Goal: Feedback & Contribution: Leave review/rating

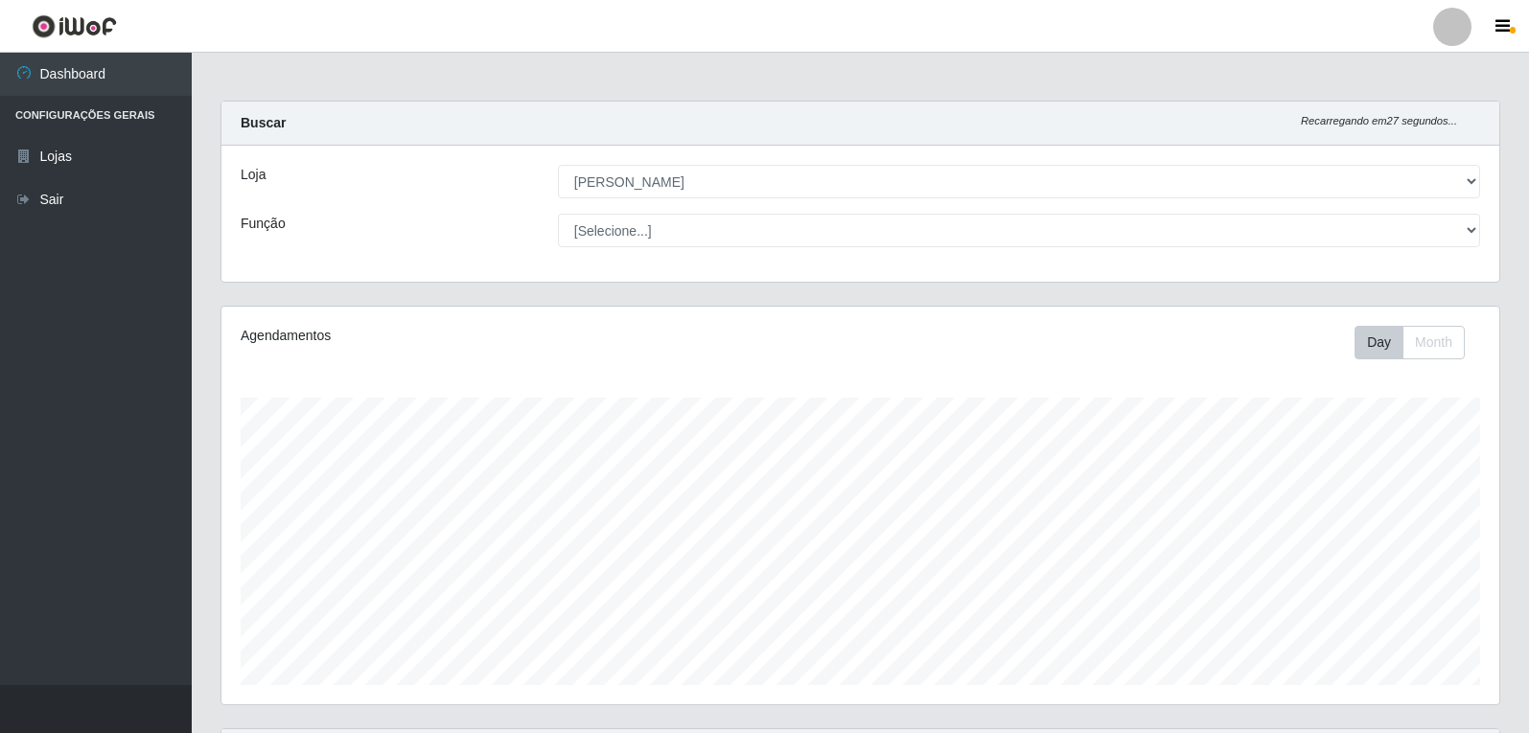
select select "523"
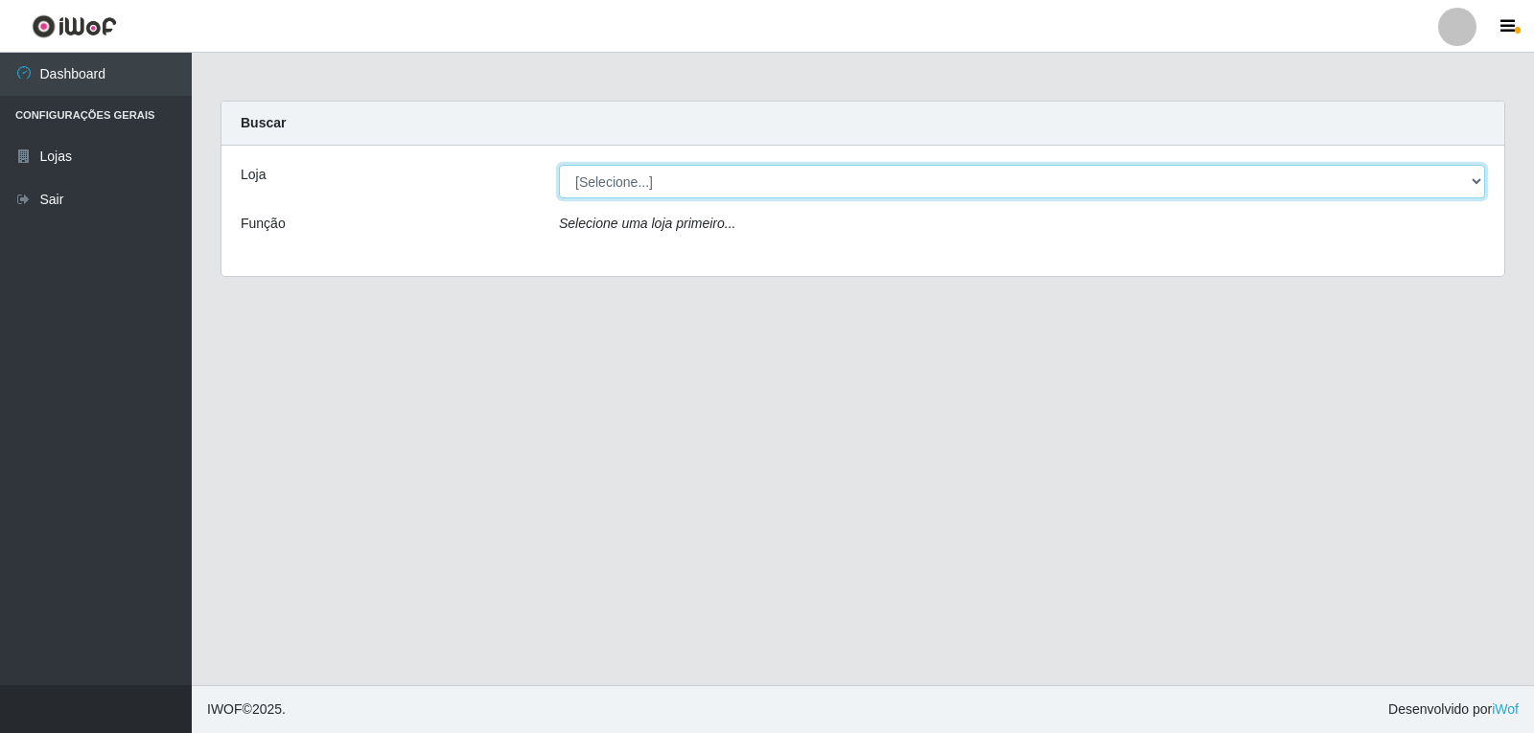
drag, startPoint x: 1119, startPoint y: 195, endPoint x: 1117, endPoint y: 184, distance: 10.7
click at [1119, 195] on select "[Selecione...] [PERSON_NAME]" at bounding box center [1022, 182] width 926 height 34
select select "523"
click at [559, 165] on select "[Selecione...] [PERSON_NAME]" at bounding box center [1022, 182] width 926 height 34
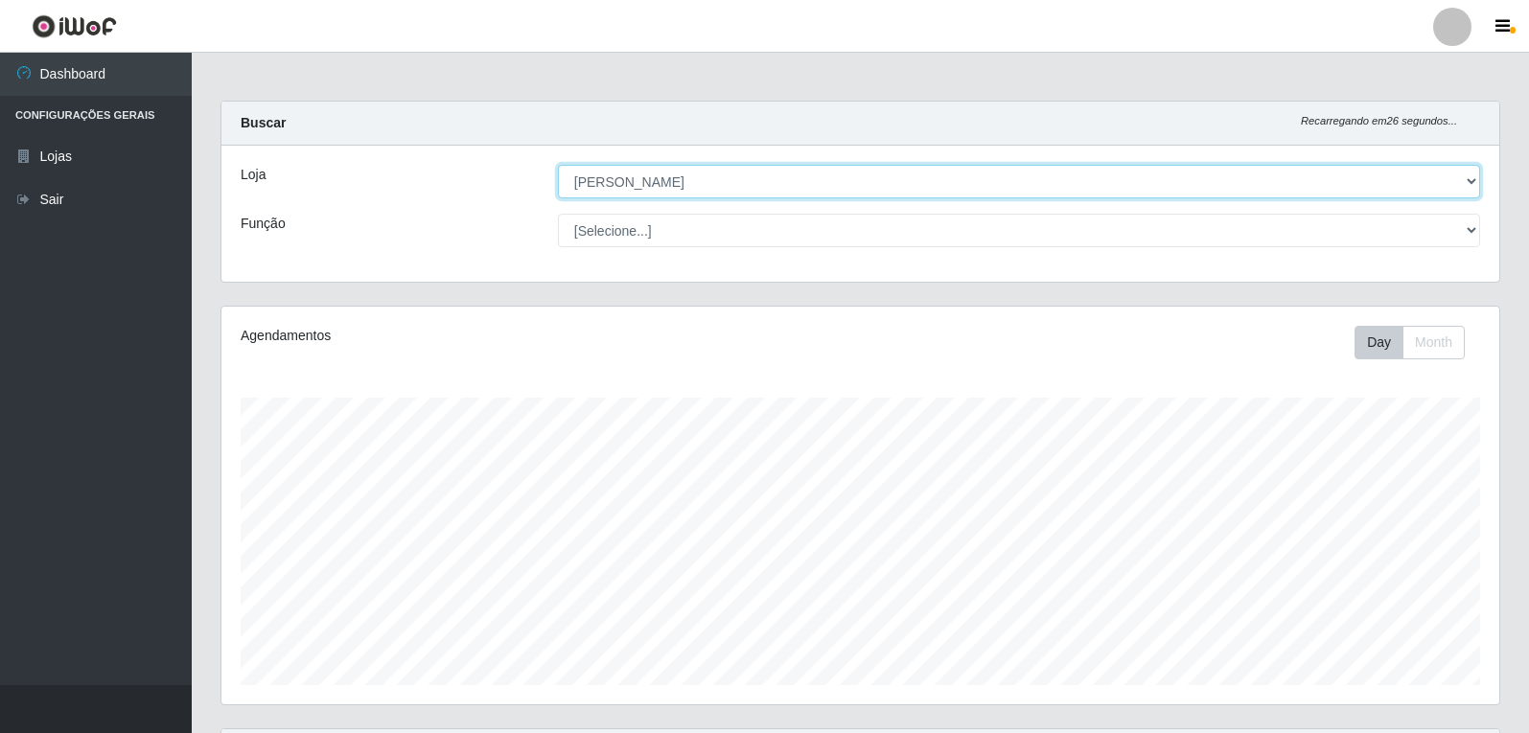
scroll to position [398, 1278]
click at [708, 185] on select "[Selecione...] [PERSON_NAME]" at bounding box center [1019, 182] width 922 height 34
click at [558, 165] on select "[Selecione...] [PERSON_NAME]" at bounding box center [1019, 182] width 922 height 34
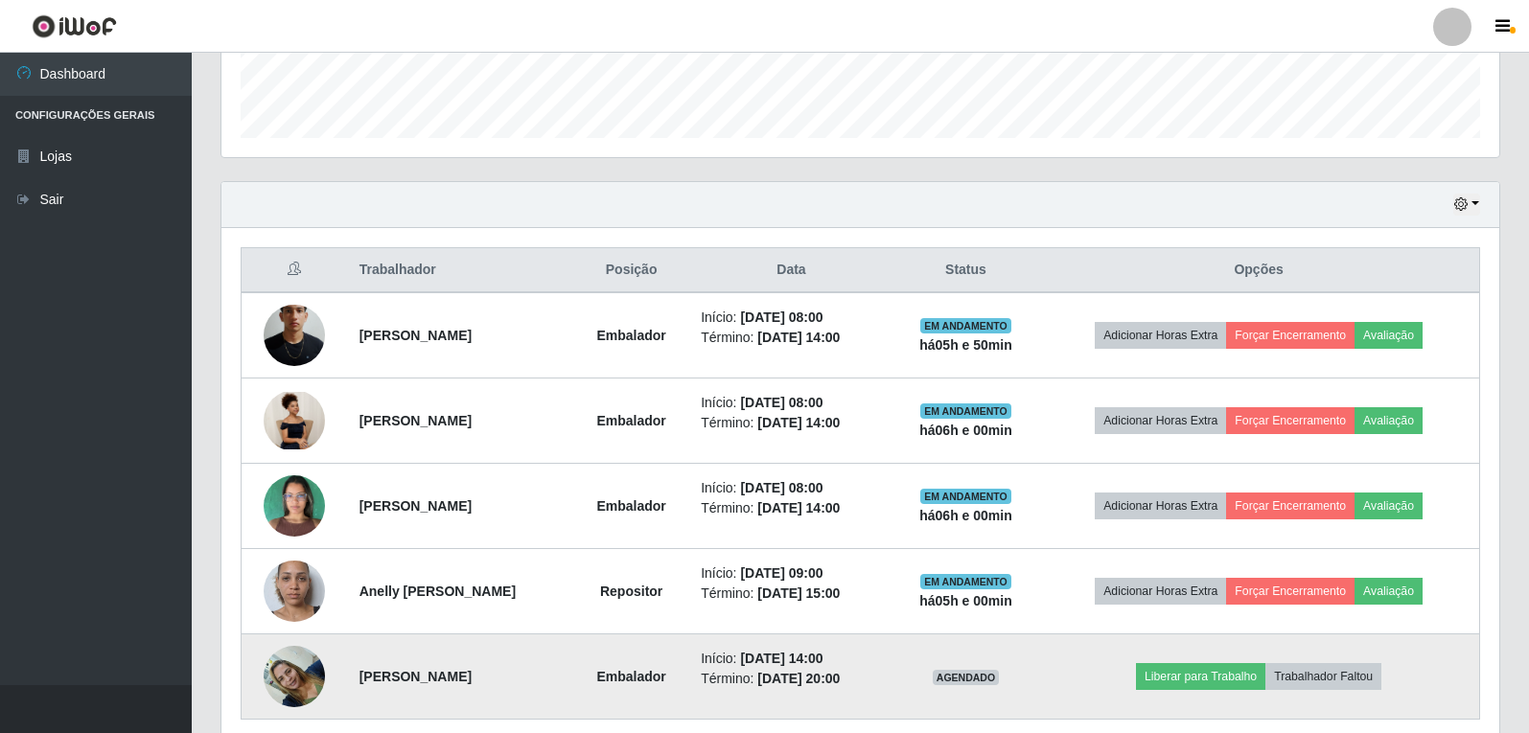
scroll to position [625, 0]
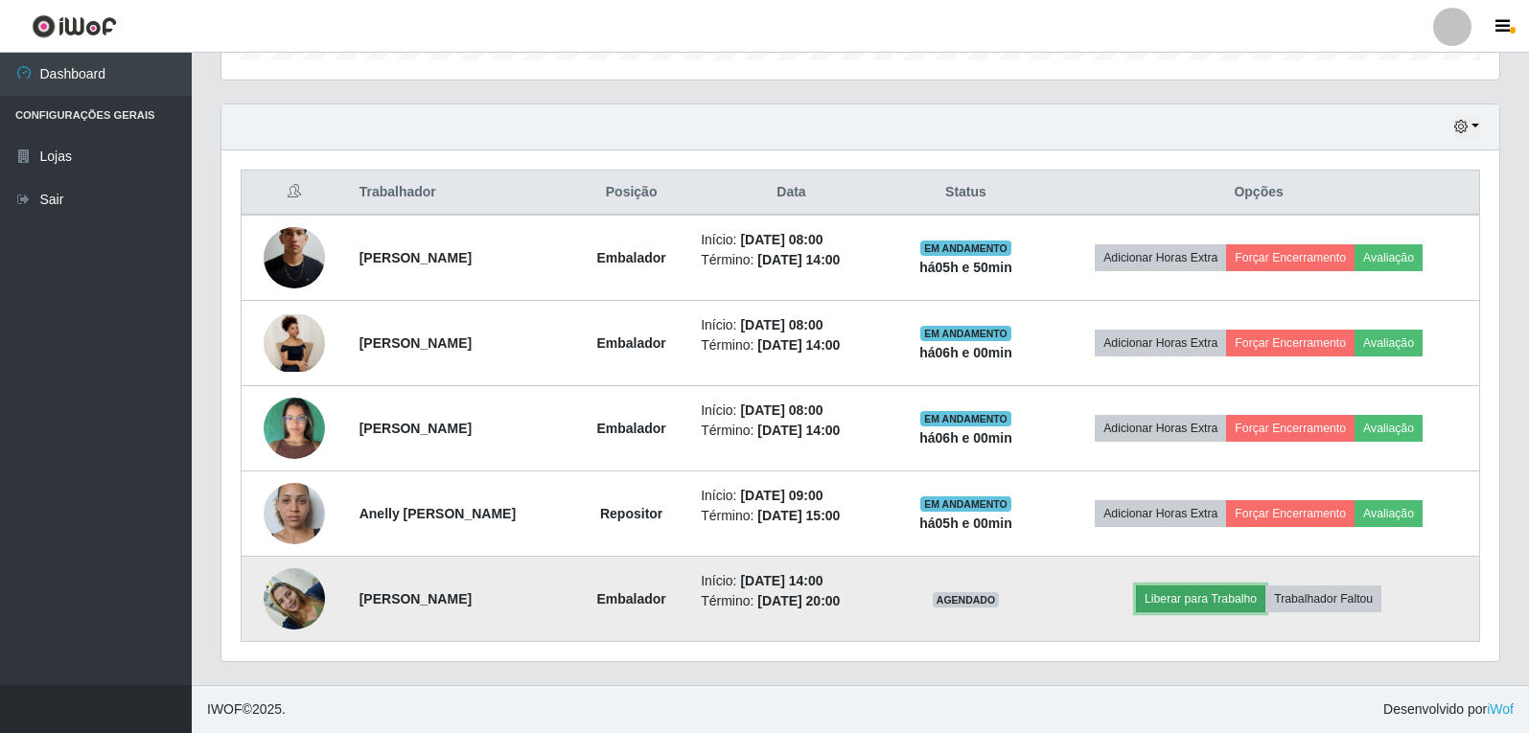
click at [1241, 603] on button "Liberar para Trabalho" at bounding box center [1200, 599] width 129 height 27
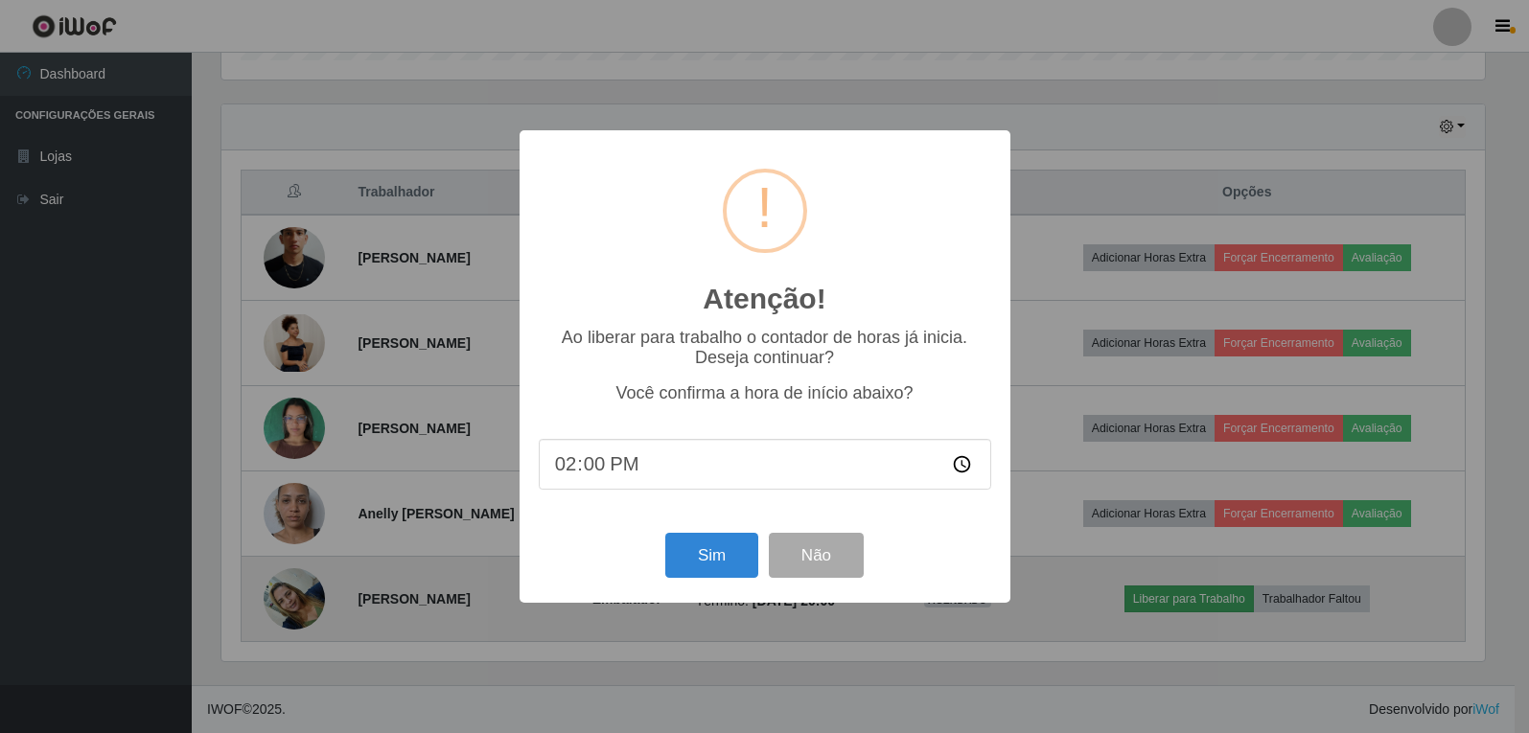
scroll to position [398, 1268]
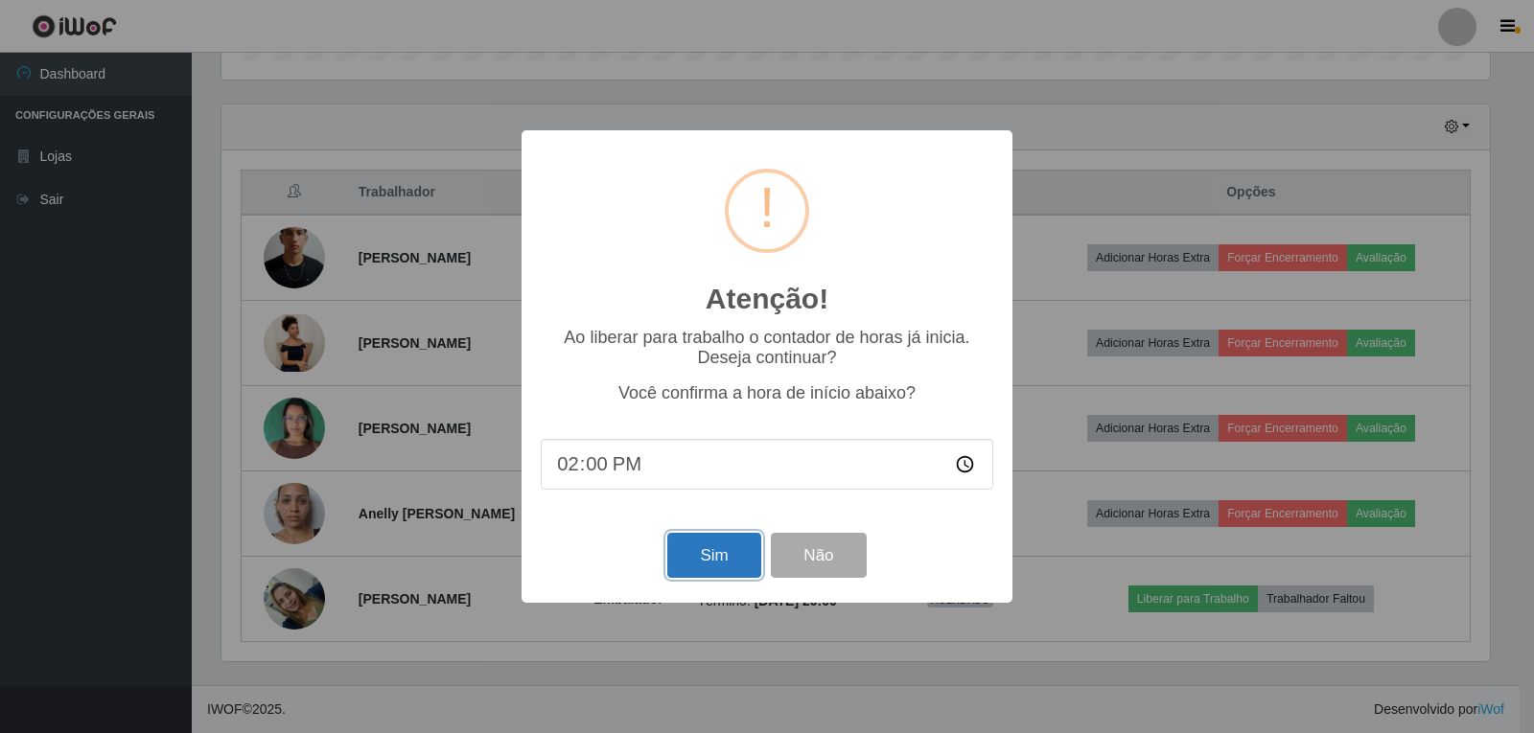
click at [739, 563] on button "Sim" at bounding box center [713, 555] width 93 height 45
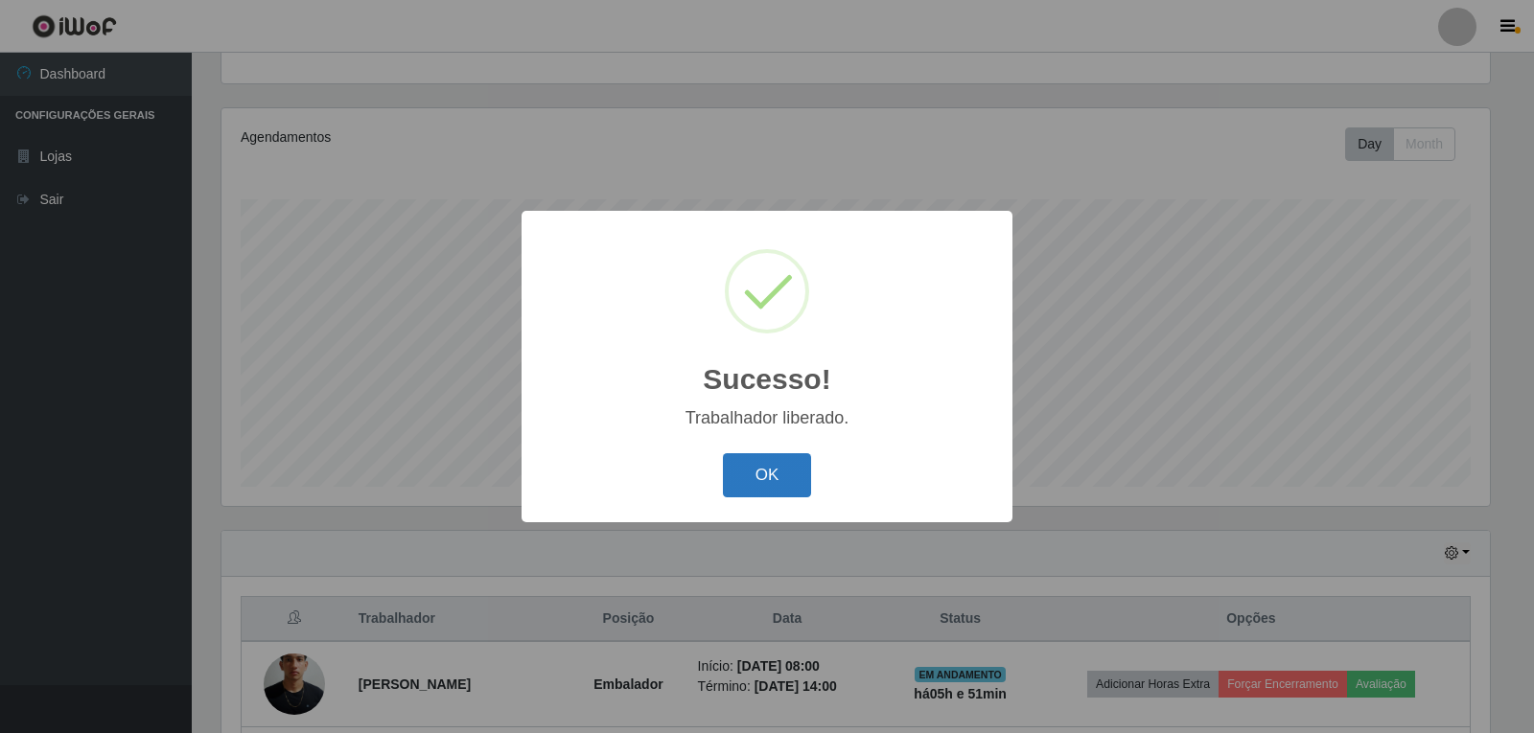
click at [766, 474] on button "OK" at bounding box center [767, 475] width 89 height 45
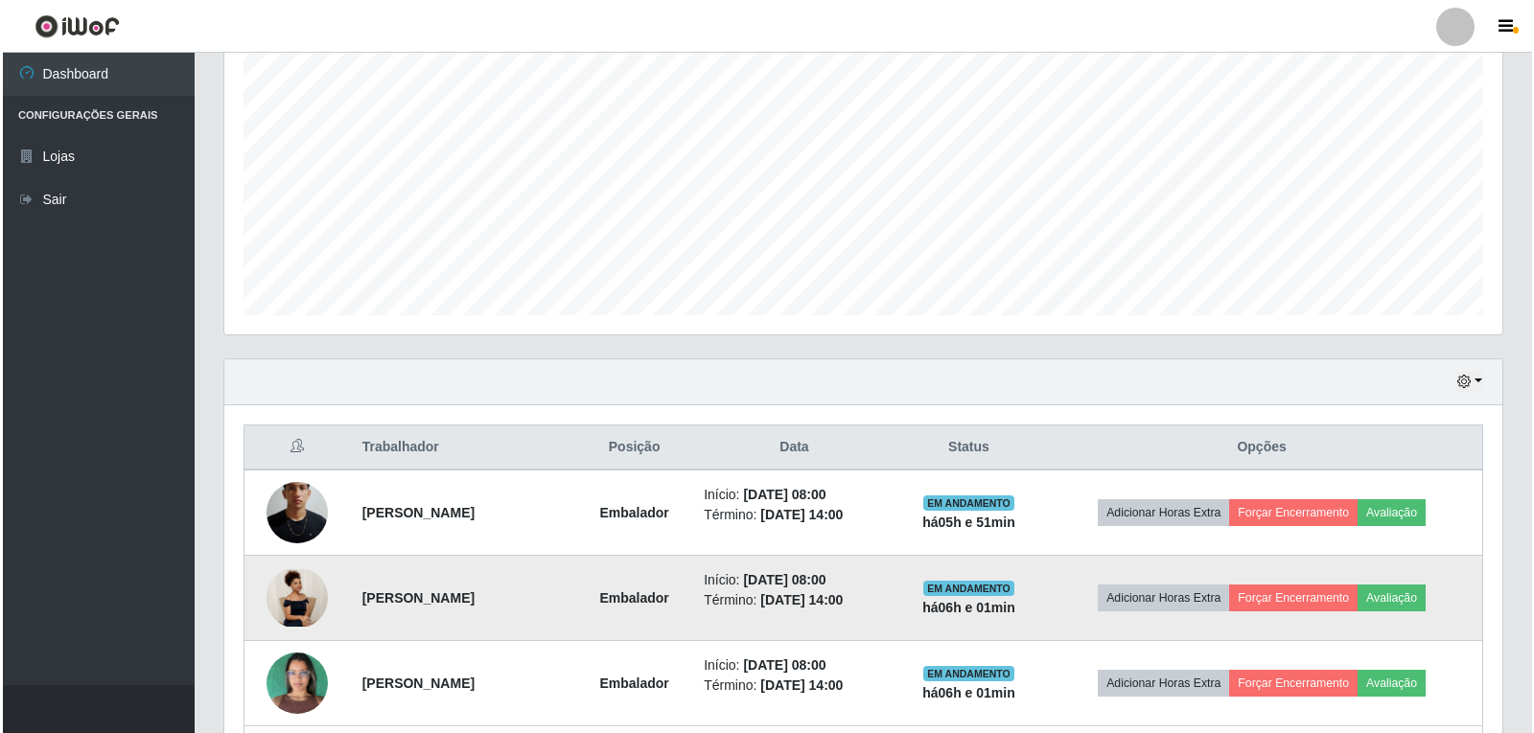
scroll to position [625, 0]
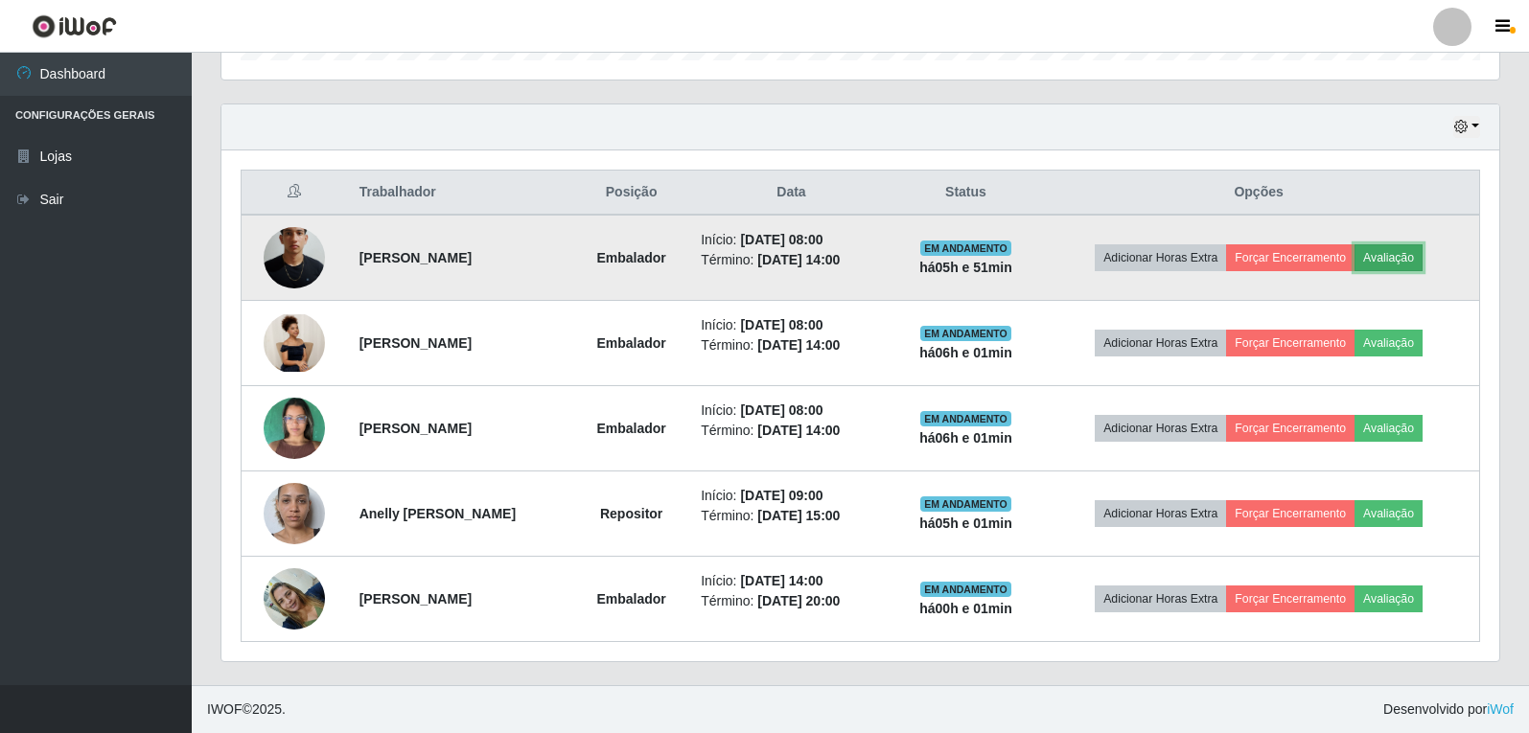
click at [1420, 255] on button "Avaliação" at bounding box center [1389, 257] width 68 height 27
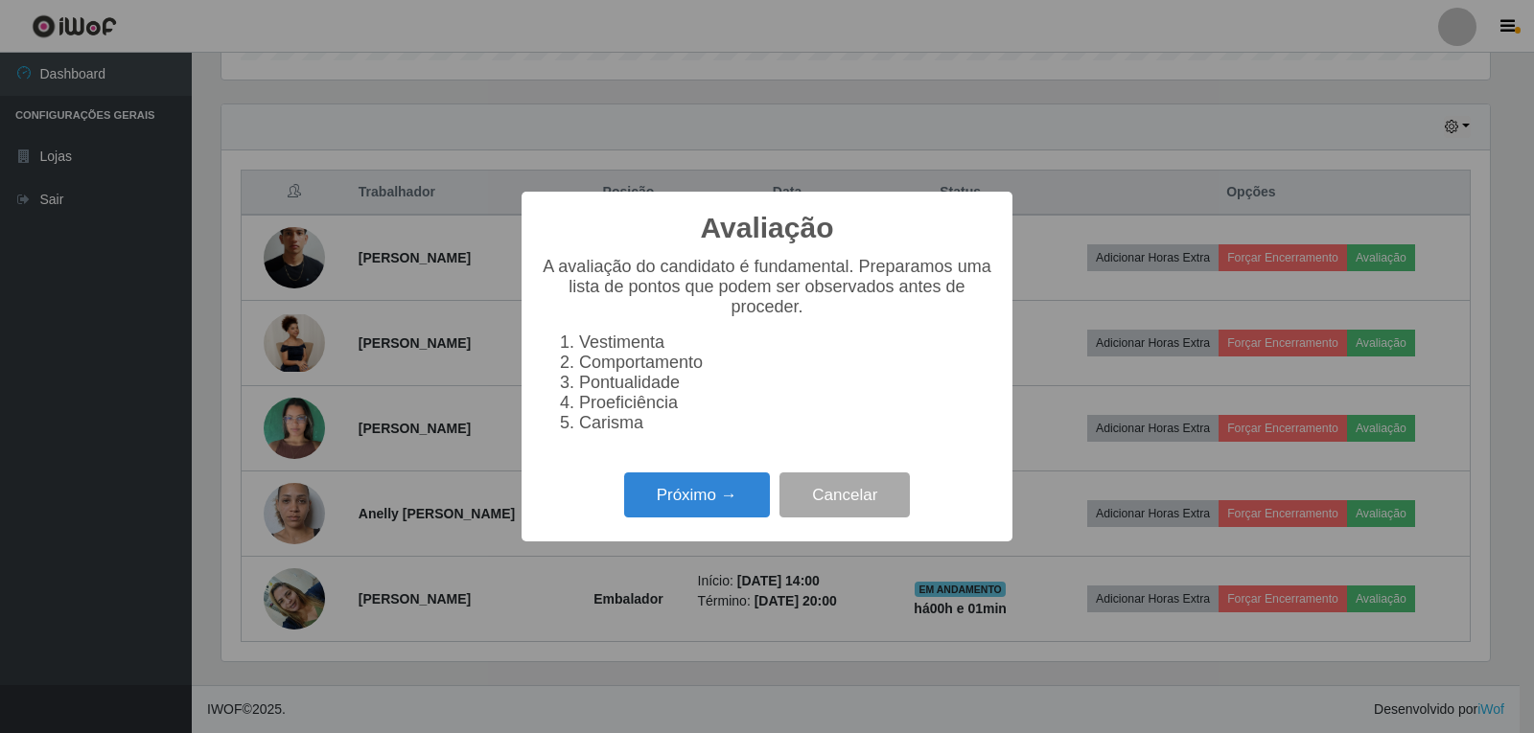
scroll to position [398, 1268]
click at [711, 512] on button "Próximo →" at bounding box center [697, 495] width 146 height 45
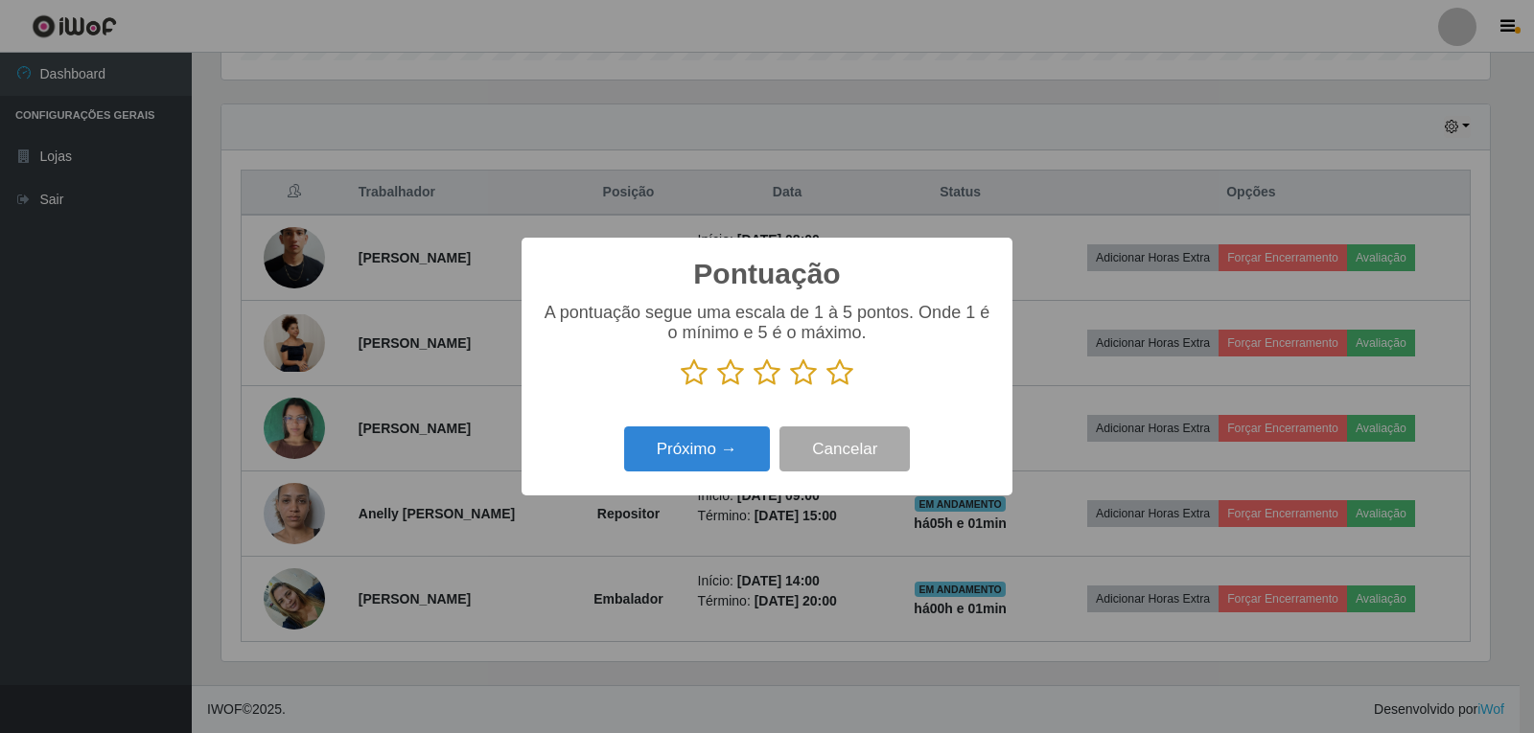
click at [836, 384] on icon at bounding box center [839, 373] width 27 height 29
click at [826, 387] on input "radio" at bounding box center [826, 387] width 0 height 0
click at [727, 453] on button "Próximo →" at bounding box center [697, 449] width 146 height 45
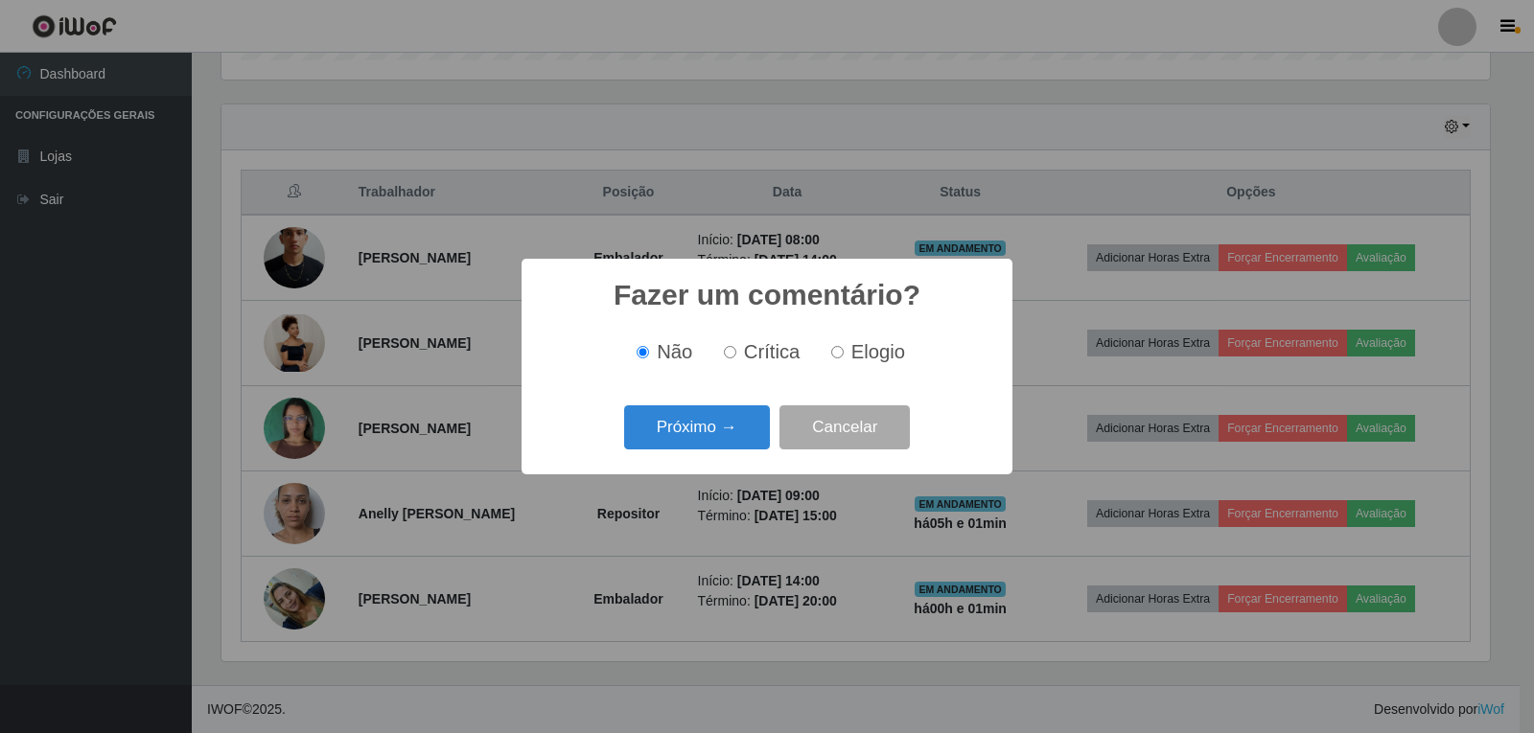
click at [831, 352] on input "Elogio" at bounding box center [837, 352] width 12 height 12
radio input "true"
click at [708, 430] on button "Próximo →" at bounding box center [697, 428] width 146 height 45
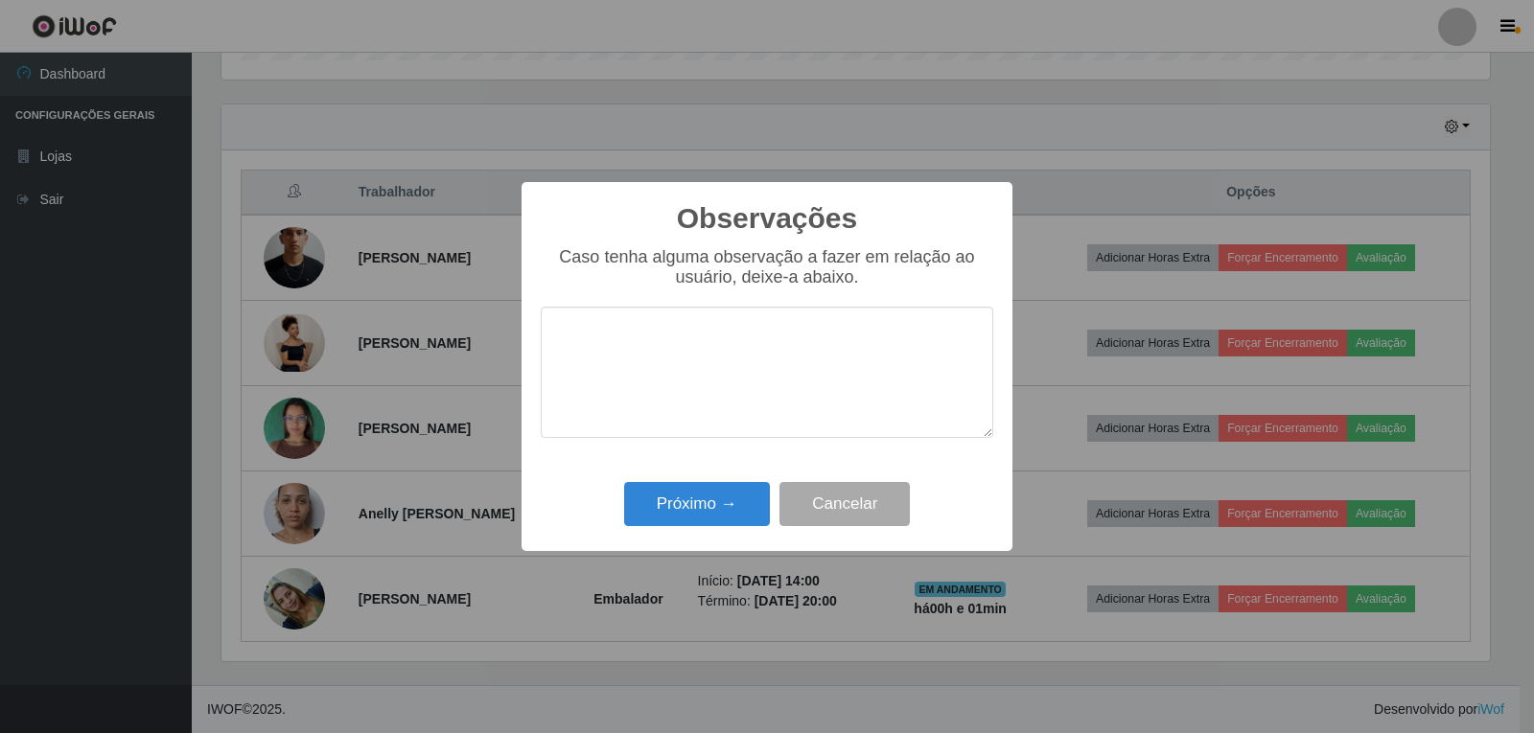
click at [626, 340] on textarea at bounding box center [767, 372] width 453 height 131
type textarea "PROATIVO"
click at [700, 499] on button "Próximo →" at bounding box center [697, 504] width 146 height 45
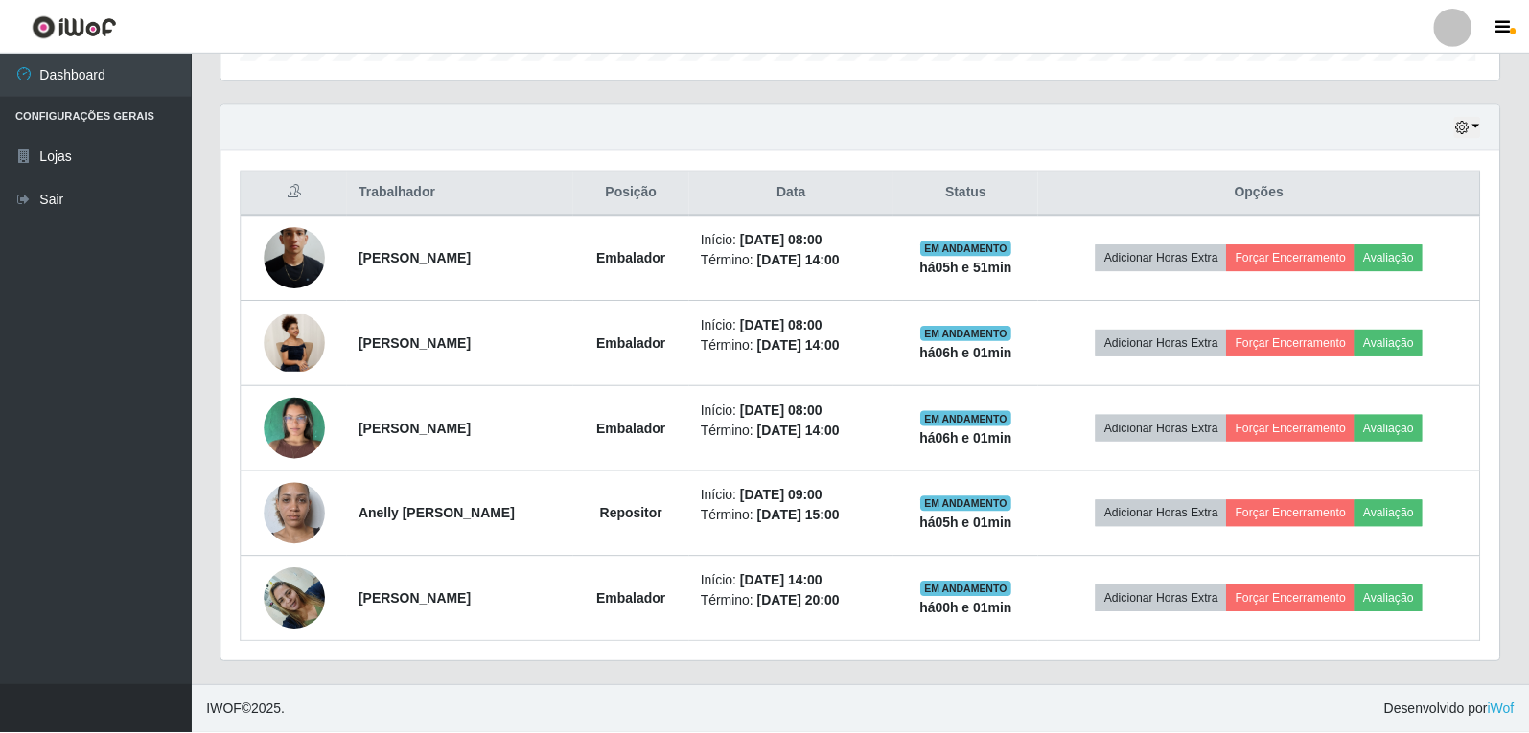
scroll to position [398, 1278]
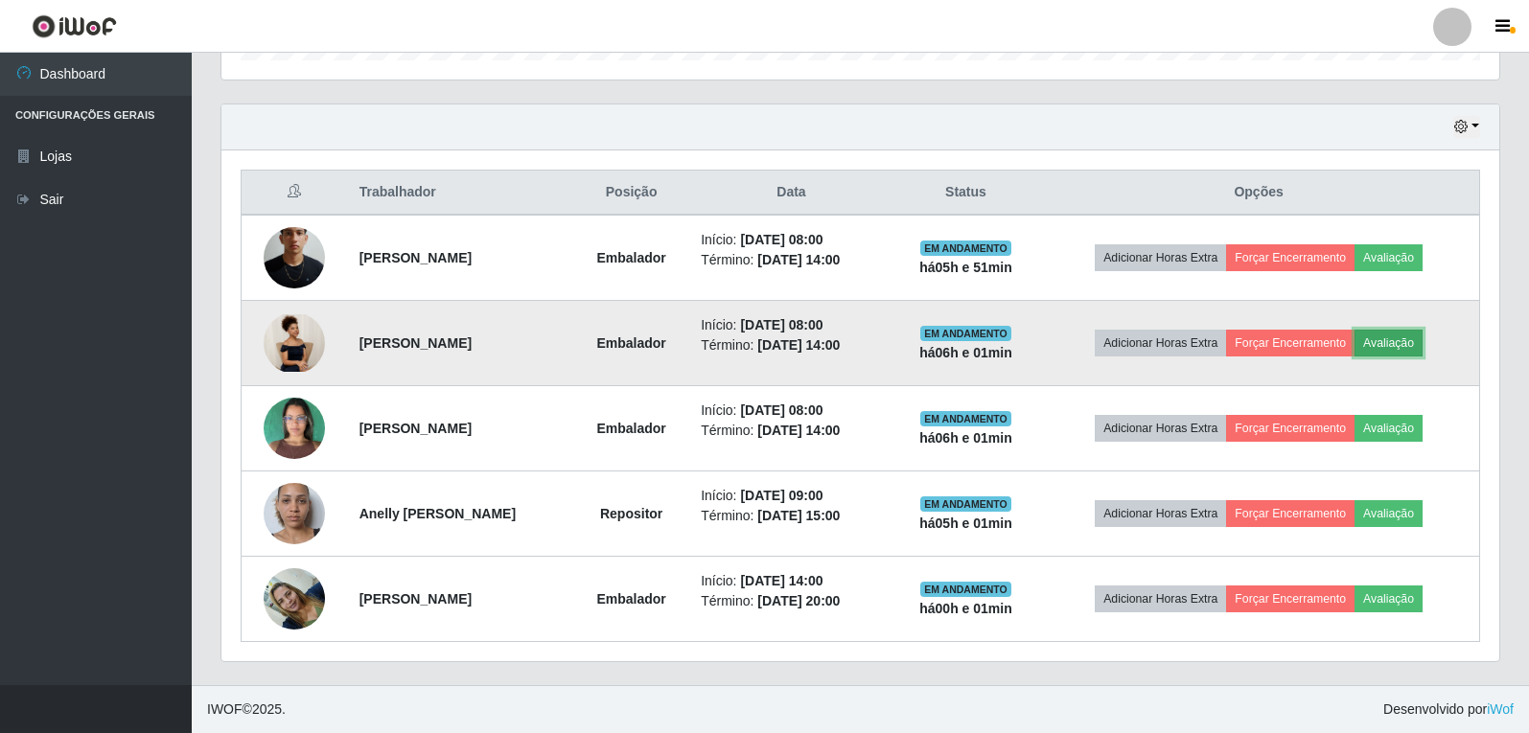
click at [1419, 340] on button "Avaliação" at bounding box center [1389, 343] width 68 height 27
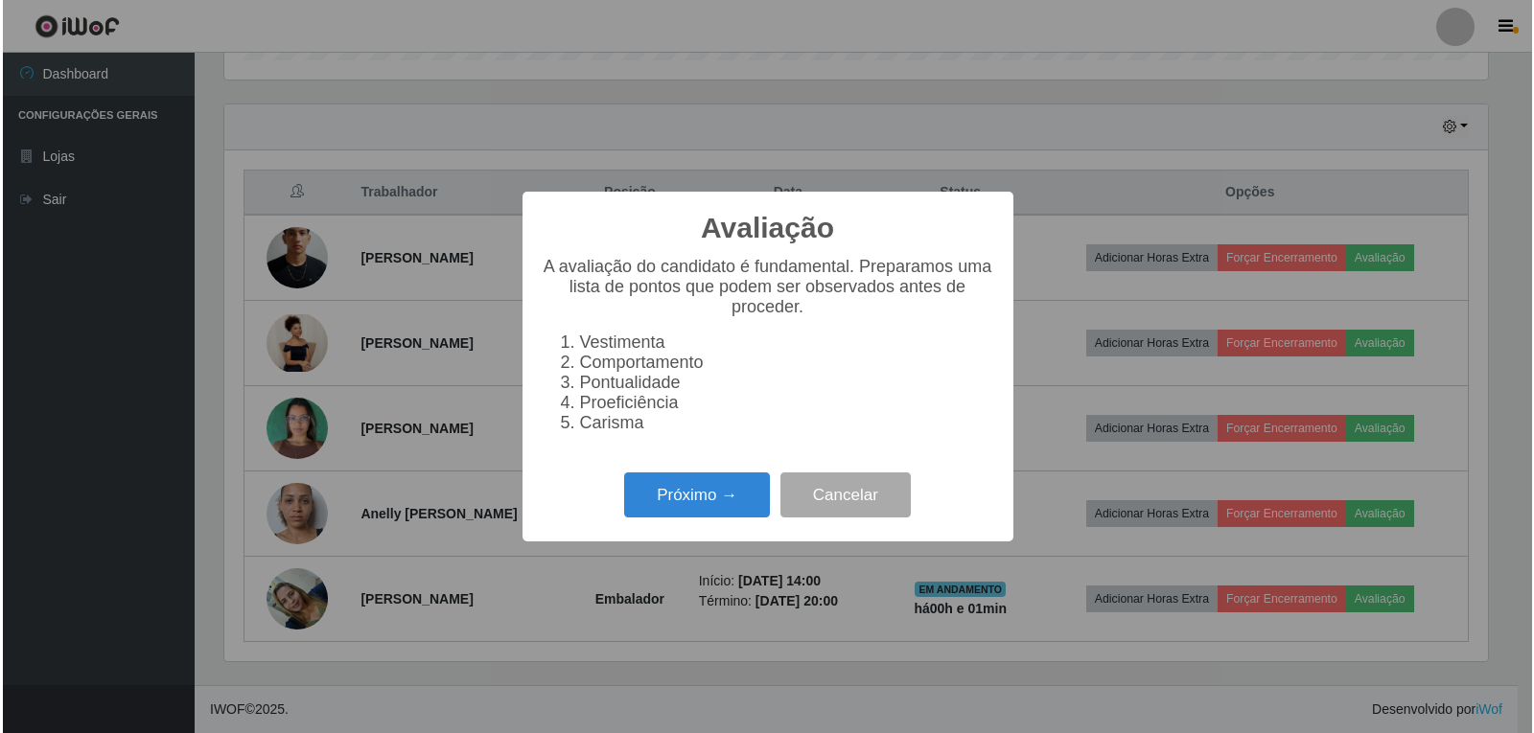
scroll to position [398, 1268]
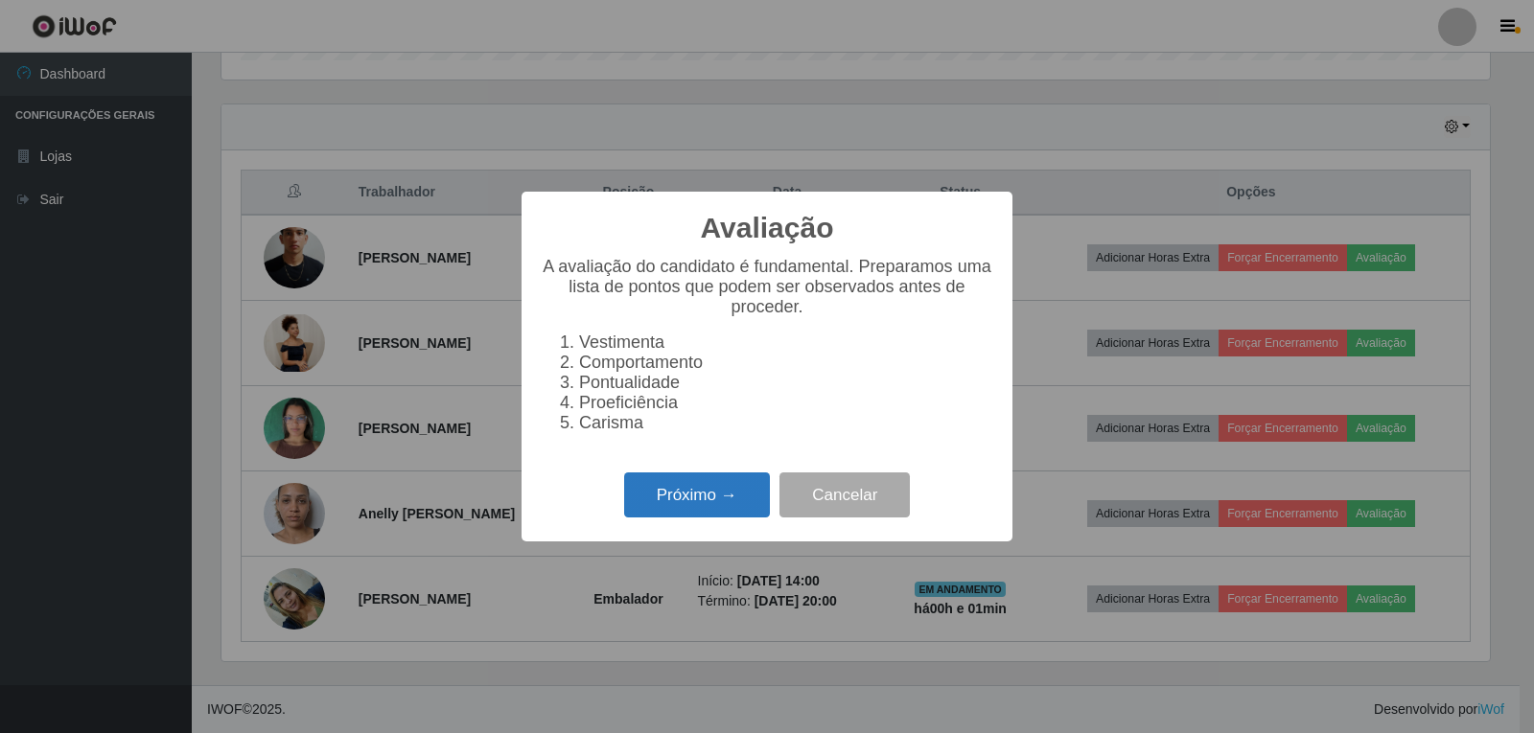
click at [695, 503] on button "Próximo →" at bounding box center [697, 495] width 146 height 45
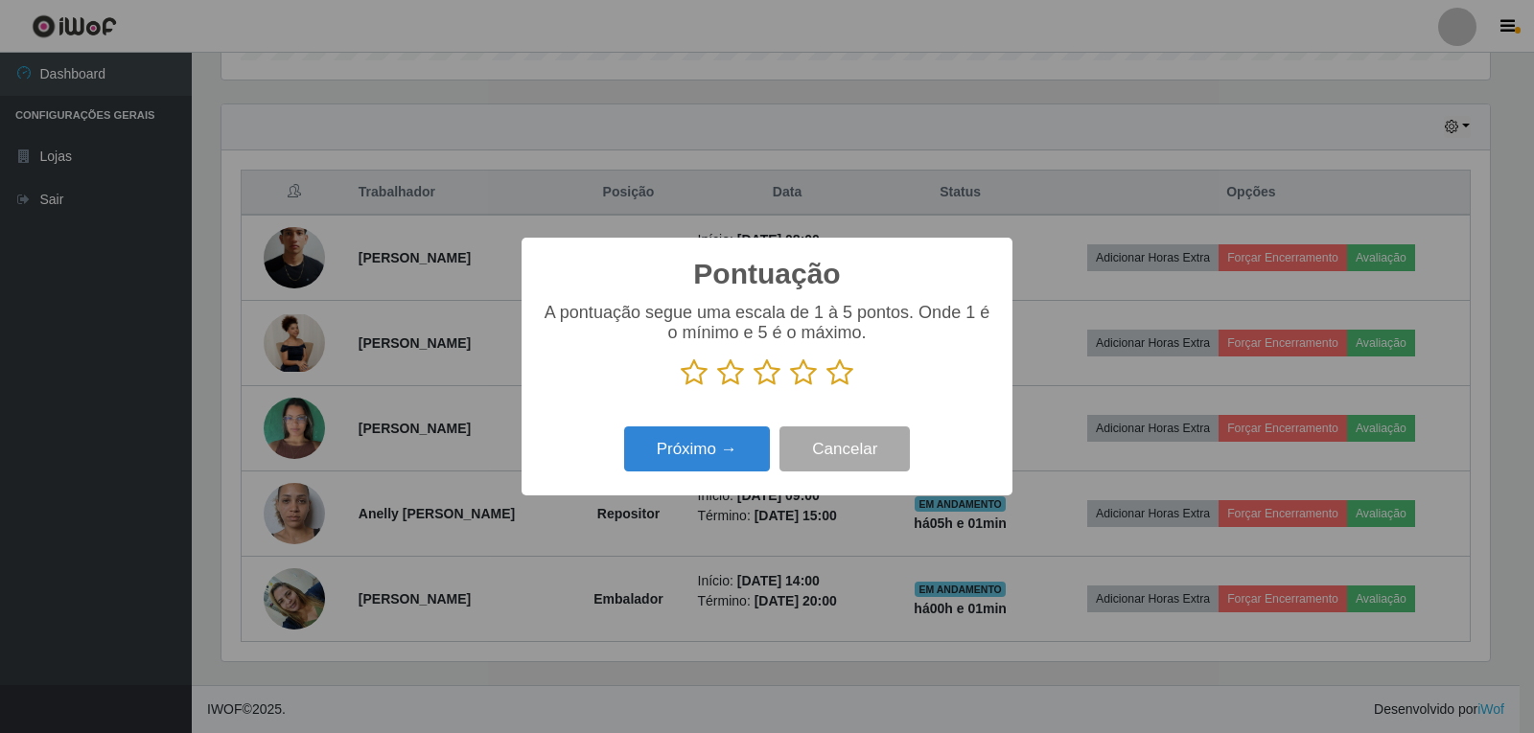
click at [843, 383] on icon at bounding box center [839, 373] width 27 height 29
click at [826, 387] on input "radio" at bounding box center [826, 387] width 0 height 0
click at [733, 446] on button "Próximo →" at bounding box center [697, 449] width 146 height 45
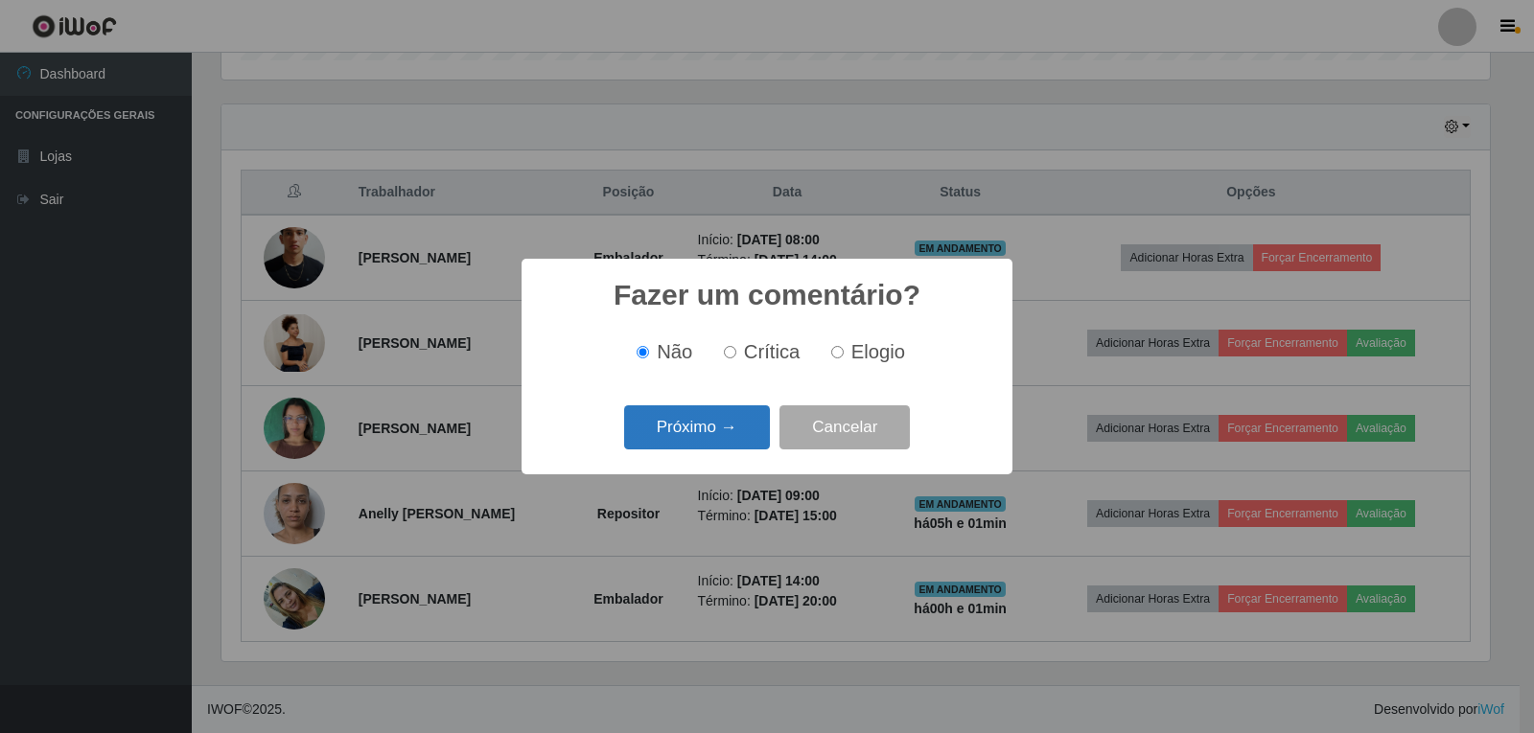
click at [741, 424] on button "Próximo →" at bounding box center [697, 428] width 146 height 45
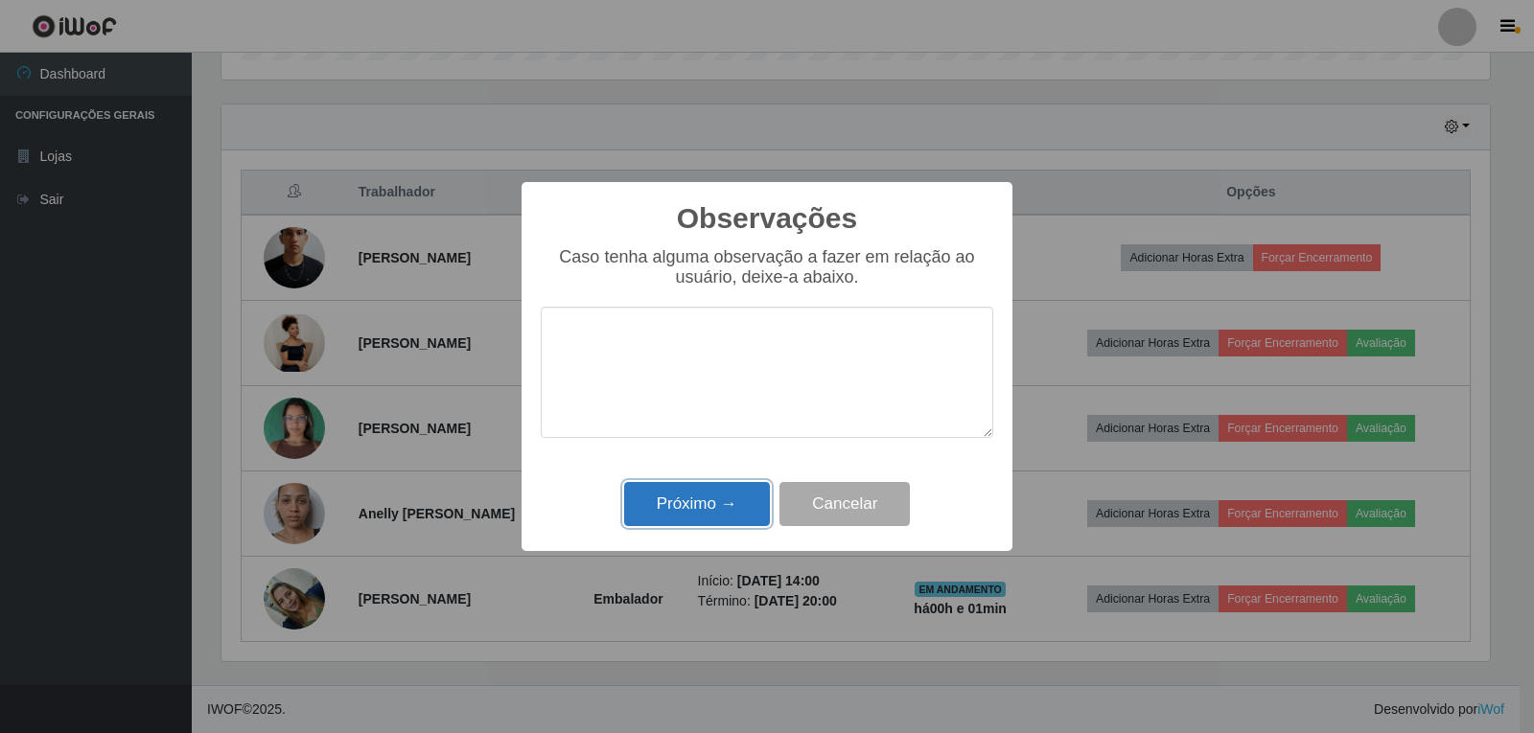
click at [726, 505] on button "Próximo →" at bounding box center [697, 504] width 146 height 45
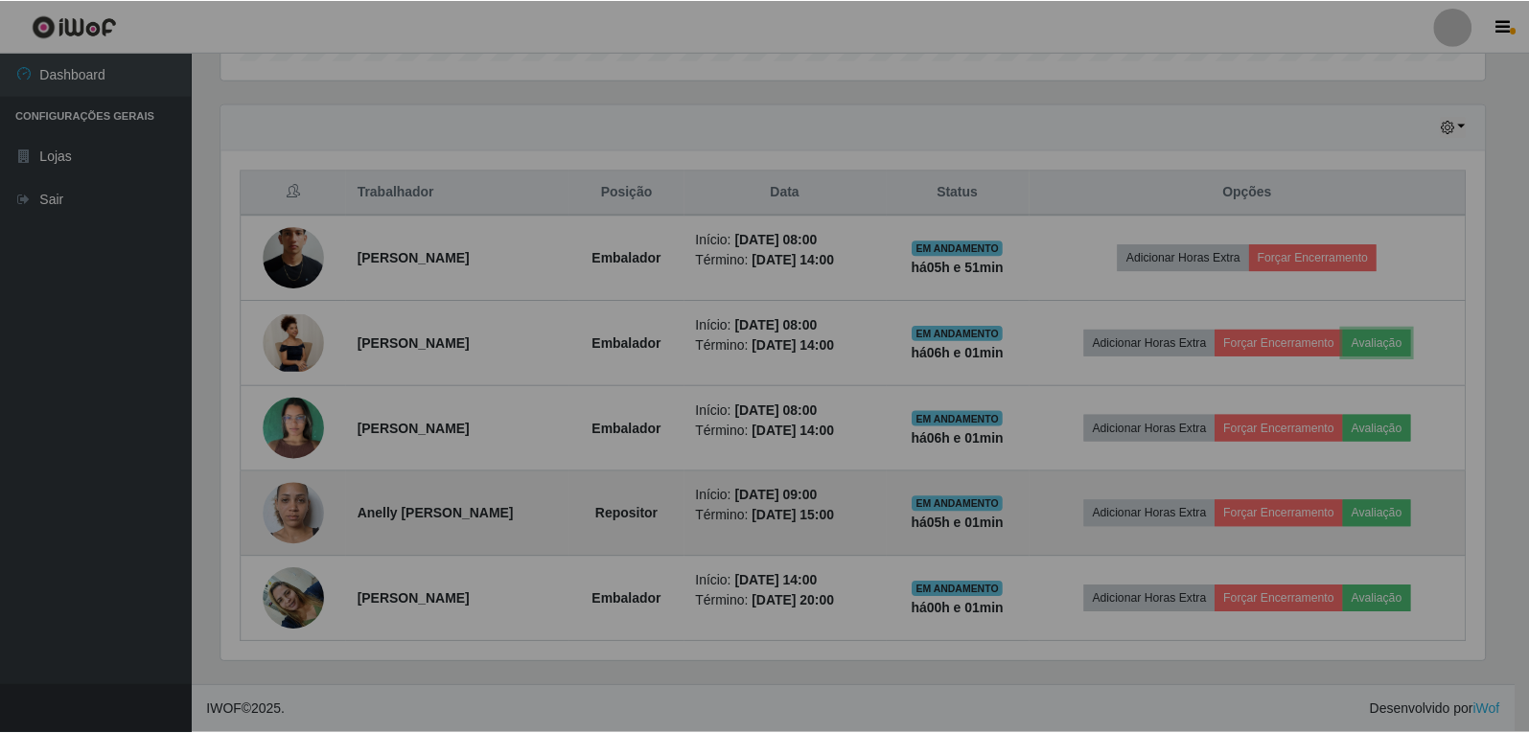
scroll to position [398, 1278]
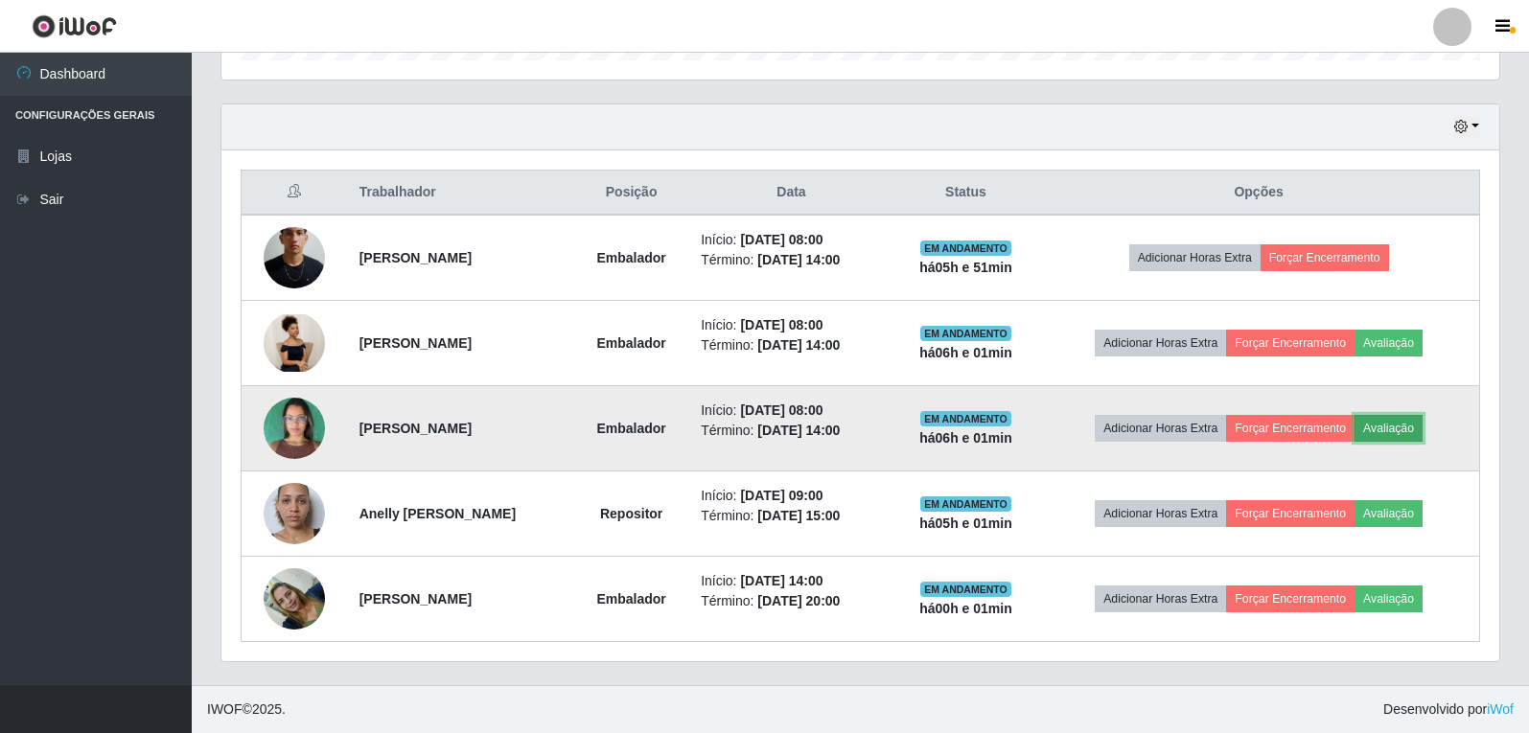
click at [1397, 429] on button "Avaliação" at bounding box center [1389, 428] width 68 height 27
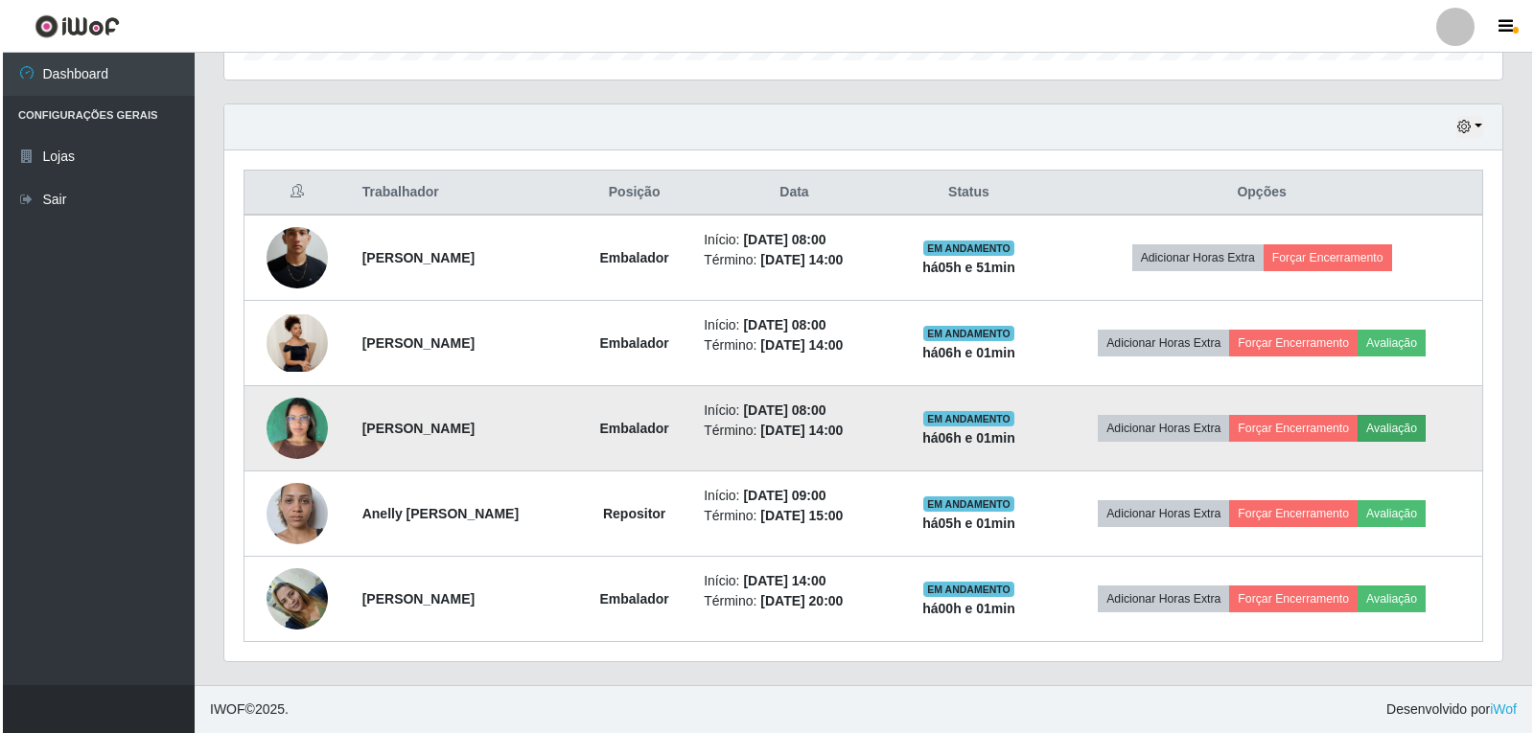
scroll to position [398, 1268]
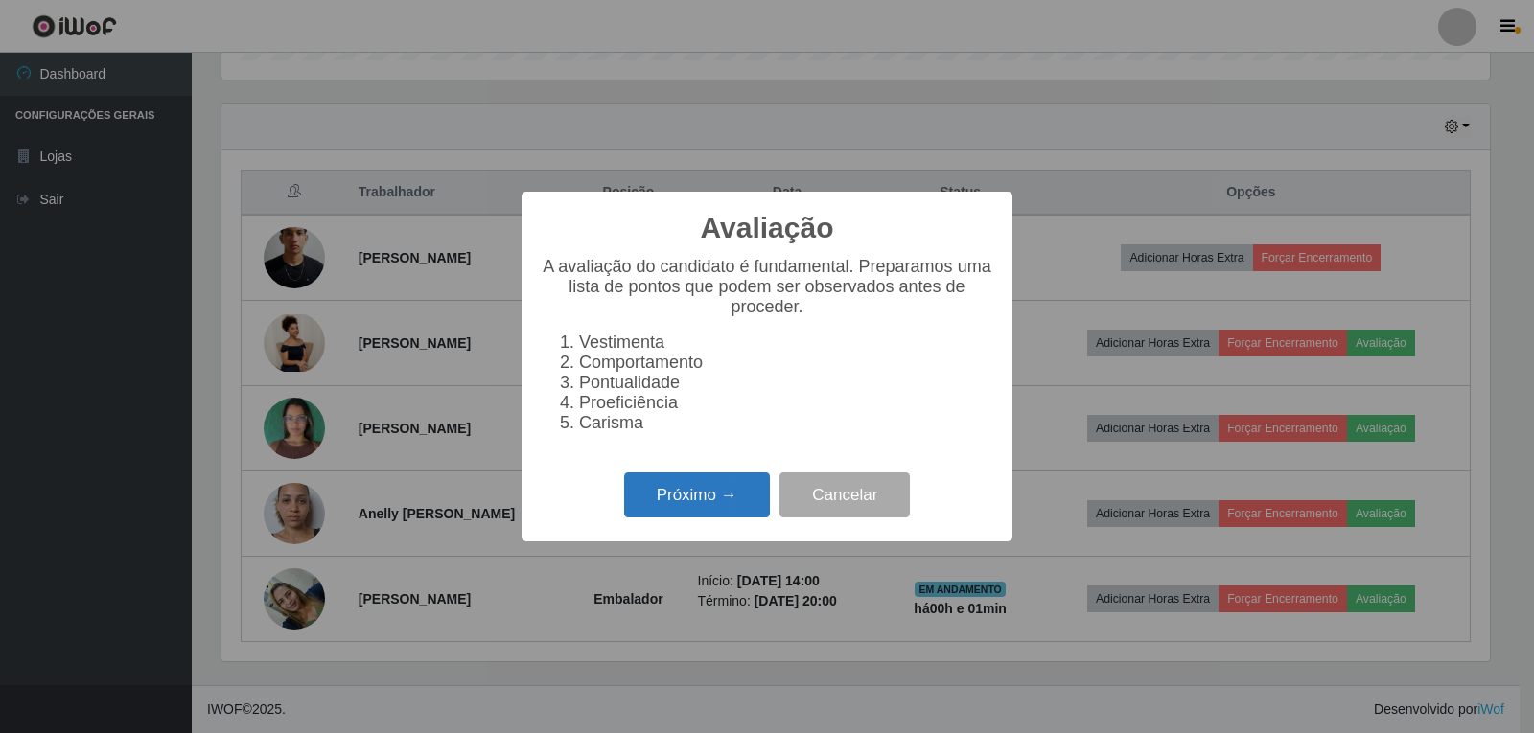
click at [649, 518] on button "Próximo →" at bounding box center [697, 495] width 146 height 45
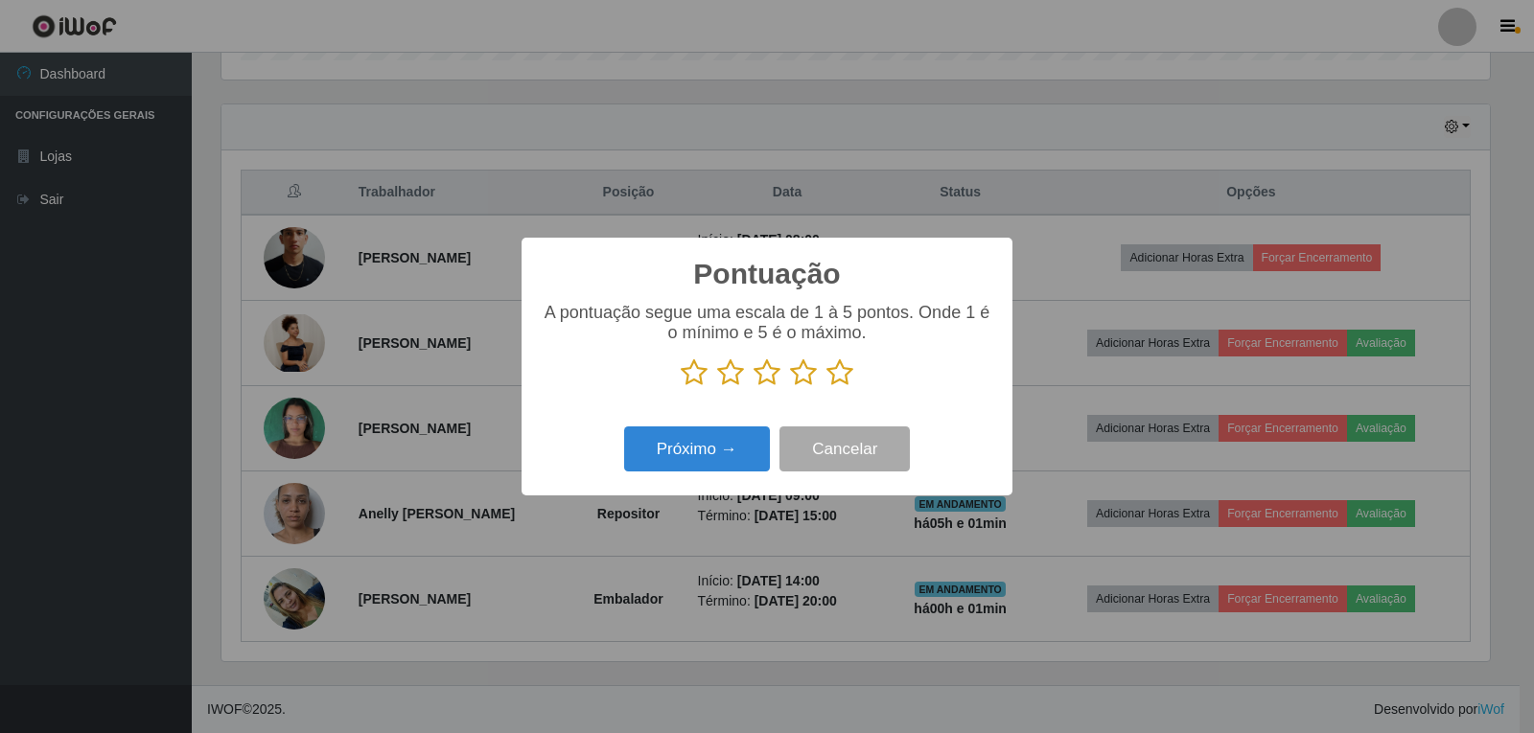
click at [835, 379] on icon at bounding box center [839, 373] width 27 height 29
click at [826, 387] on input "radio" at bounding box center [826, 387] width 0 height 0
click at [724, 454] on button "Próximo →" at bounding box center [697, 449] width 146 height 45
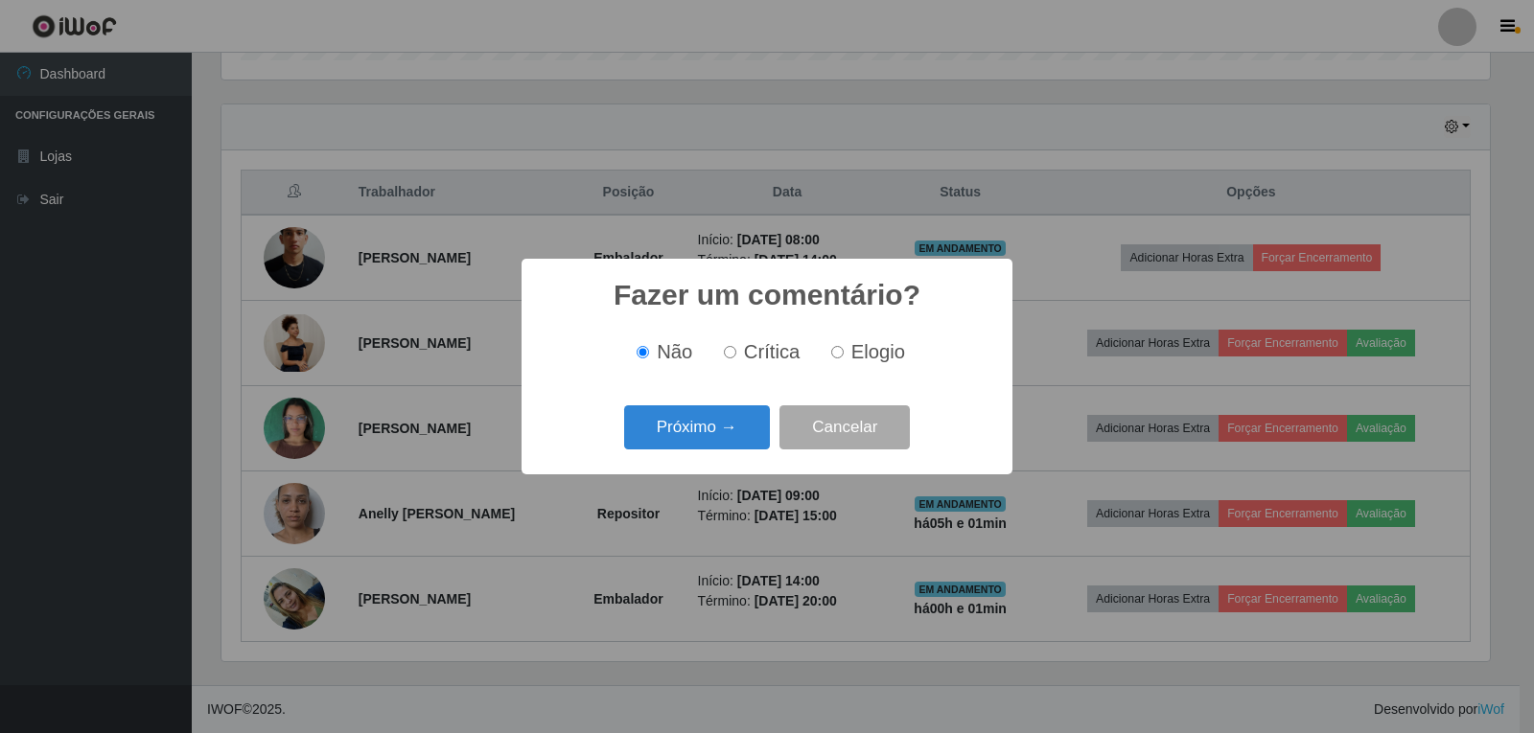
click at [841, 359] on input "Elogio" at bounding box center [837, 352] width 12 height 12
radio input "true"
click at [678, 425] on button "Próximo →" at bounding box center [697, 428] width 146 height 45
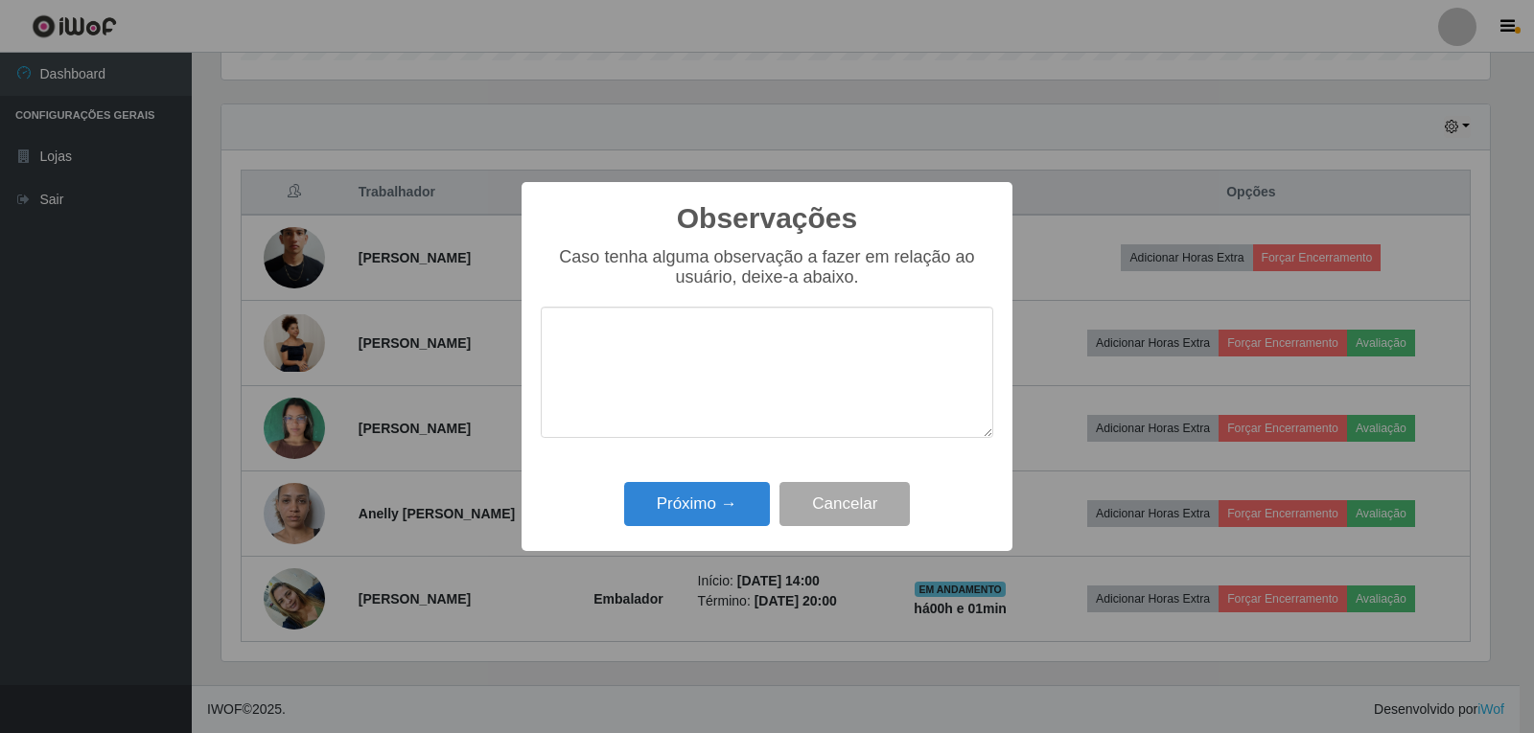
click at [641, 364] on textarea at bounding box center [767, 372] width 453 height 131
type textarea "PROATIVA"
click at [681, 514] on button "Próximo →" at bounding box center [697, 504] width 146 height 45
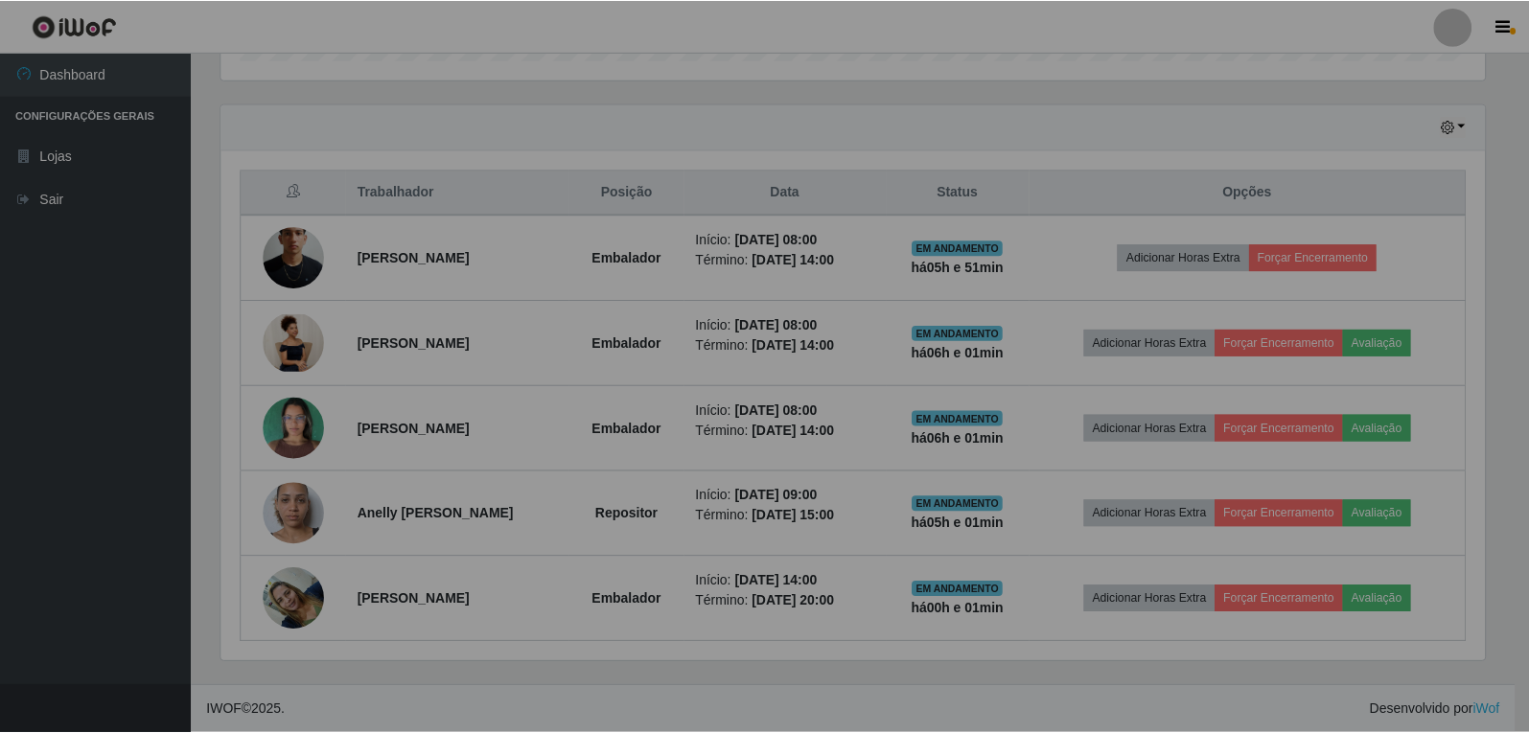
scroll to position [0, 0]
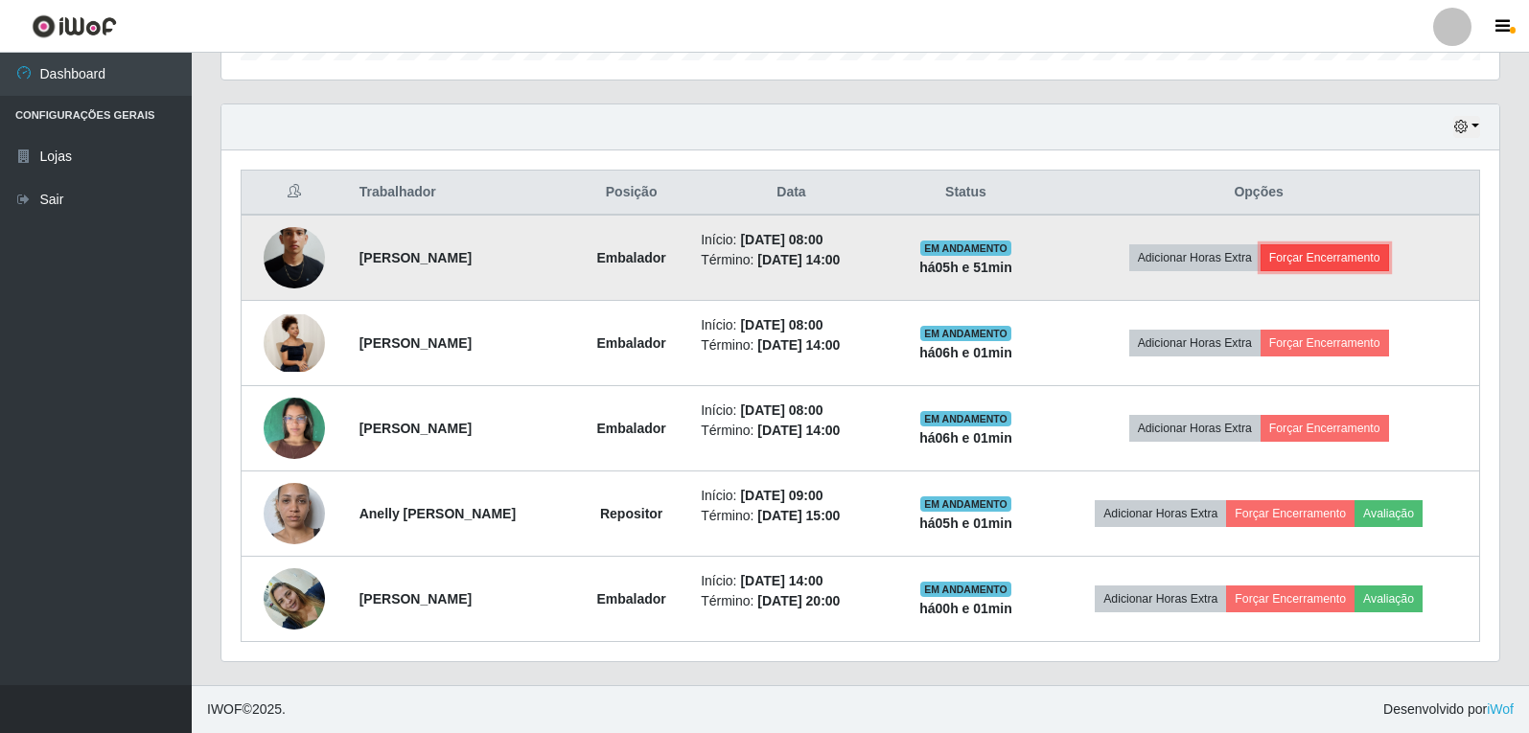
click at [1336, 269] on button "Forçar Encerramento" at bounding box center [1325, 257] width 128 height 27
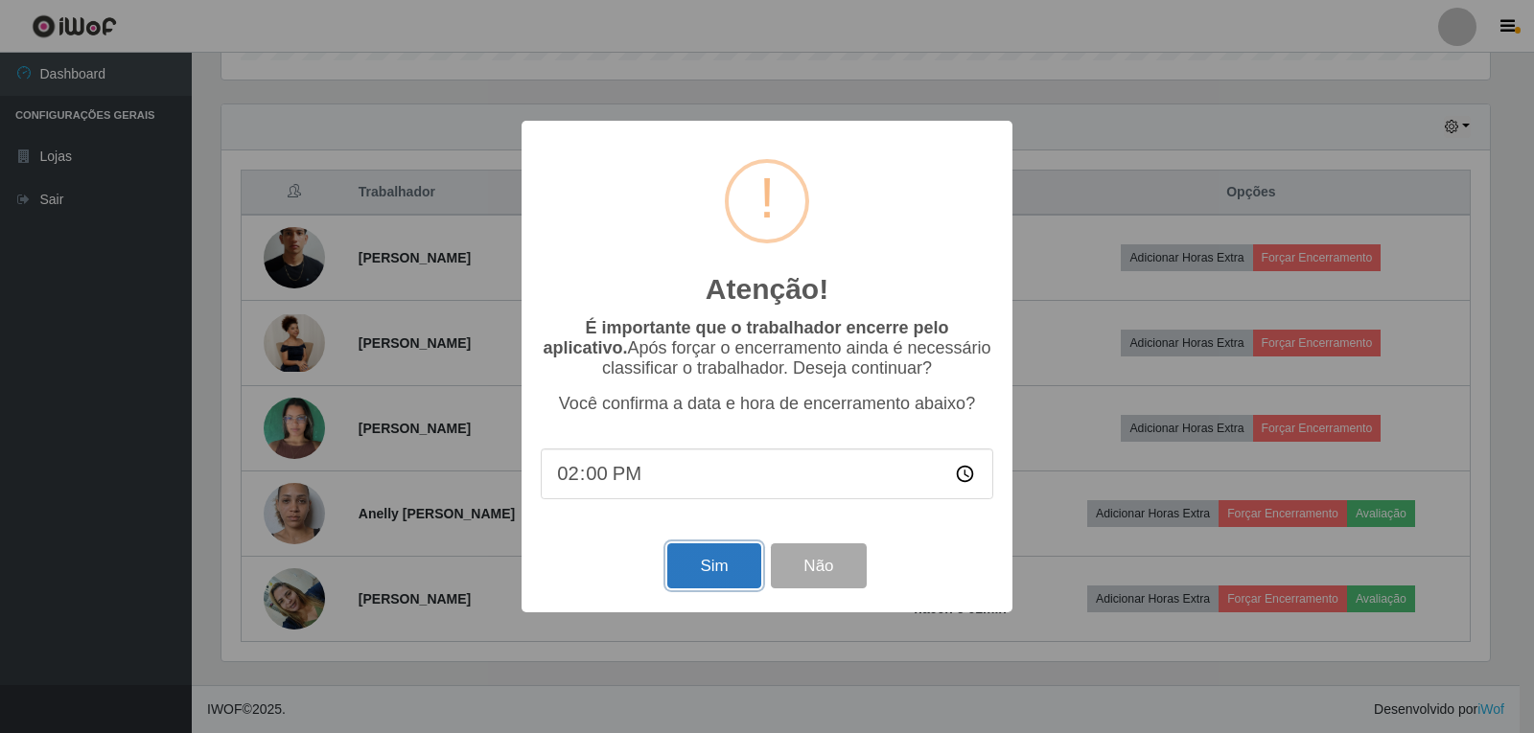
click at [720, 573] on button "Sim" at bounding box center [713, 566] width 93 height 45
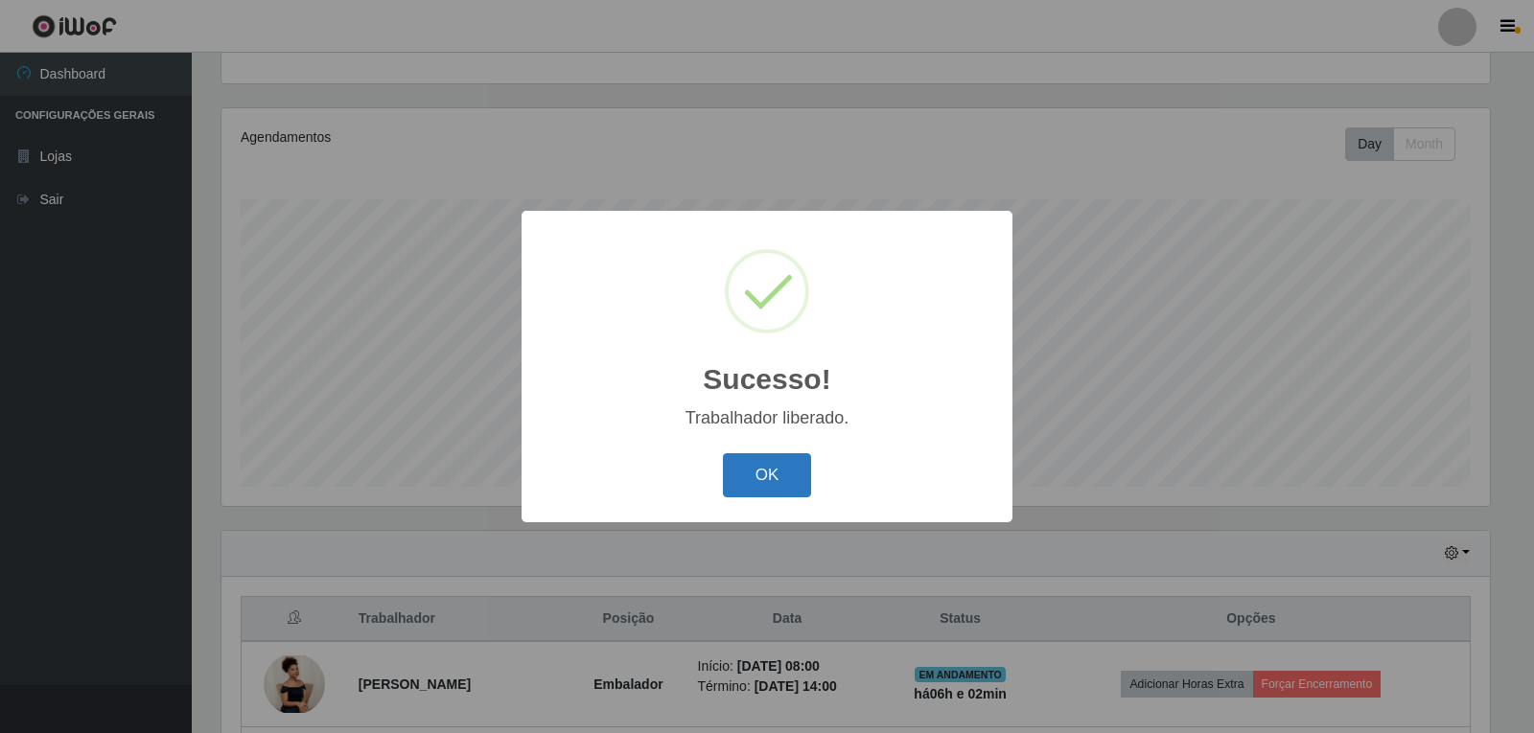
click at [755, 482] on button "OK" at bounding box center [767, 475] width 89 height 45
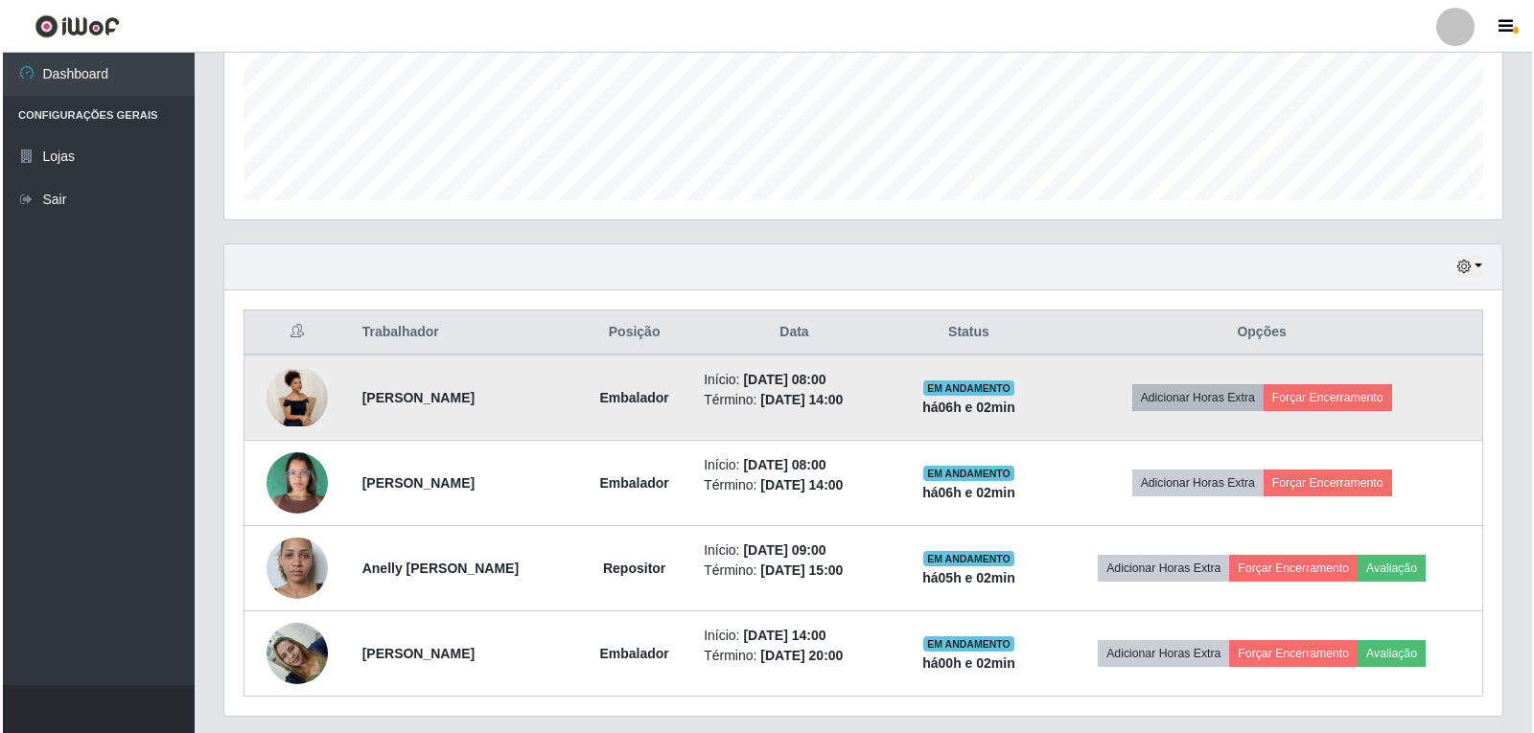
scroll to position [486, 0]
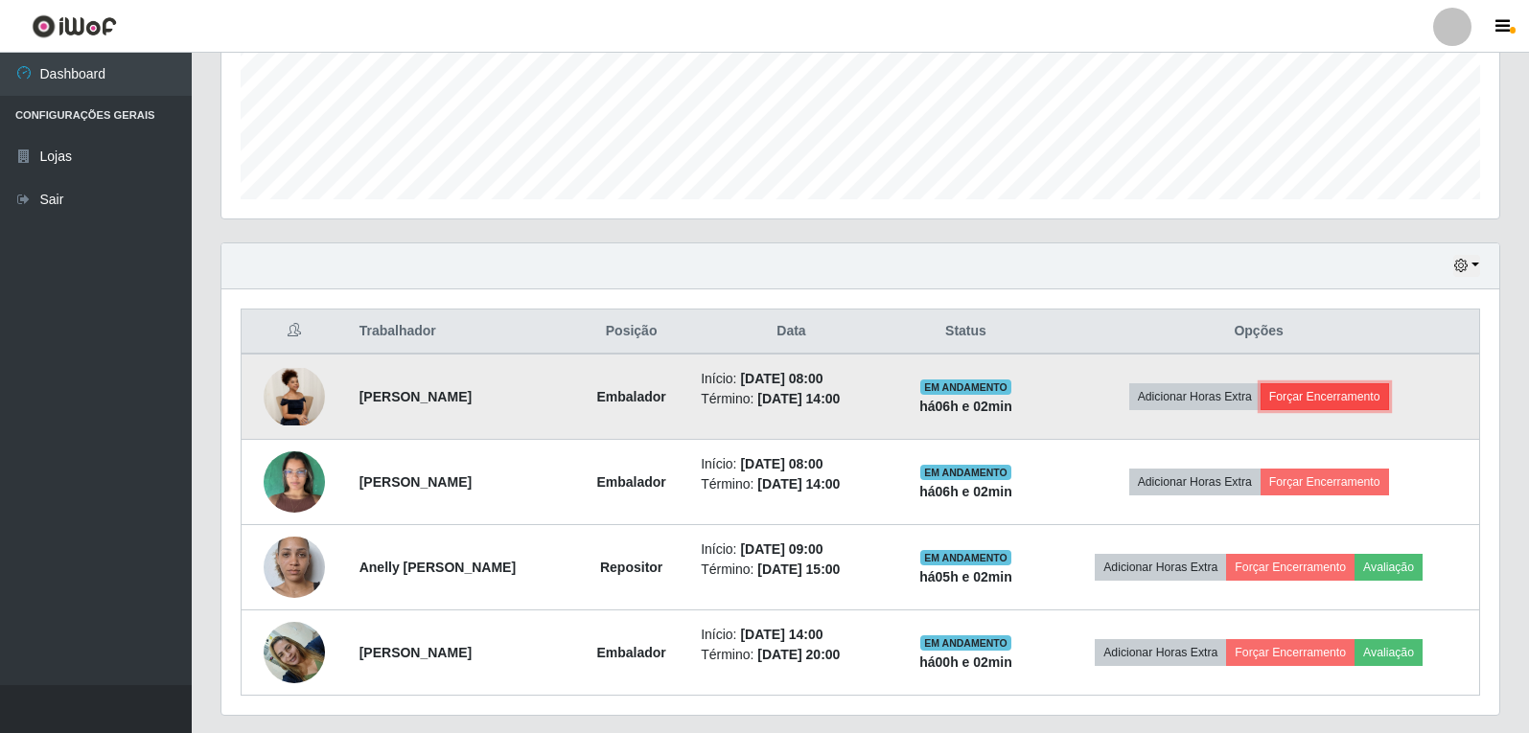
click at [1313, 398] on button "Forçar Encerramento" at bounding box center [1325, 396] width 128 height 27
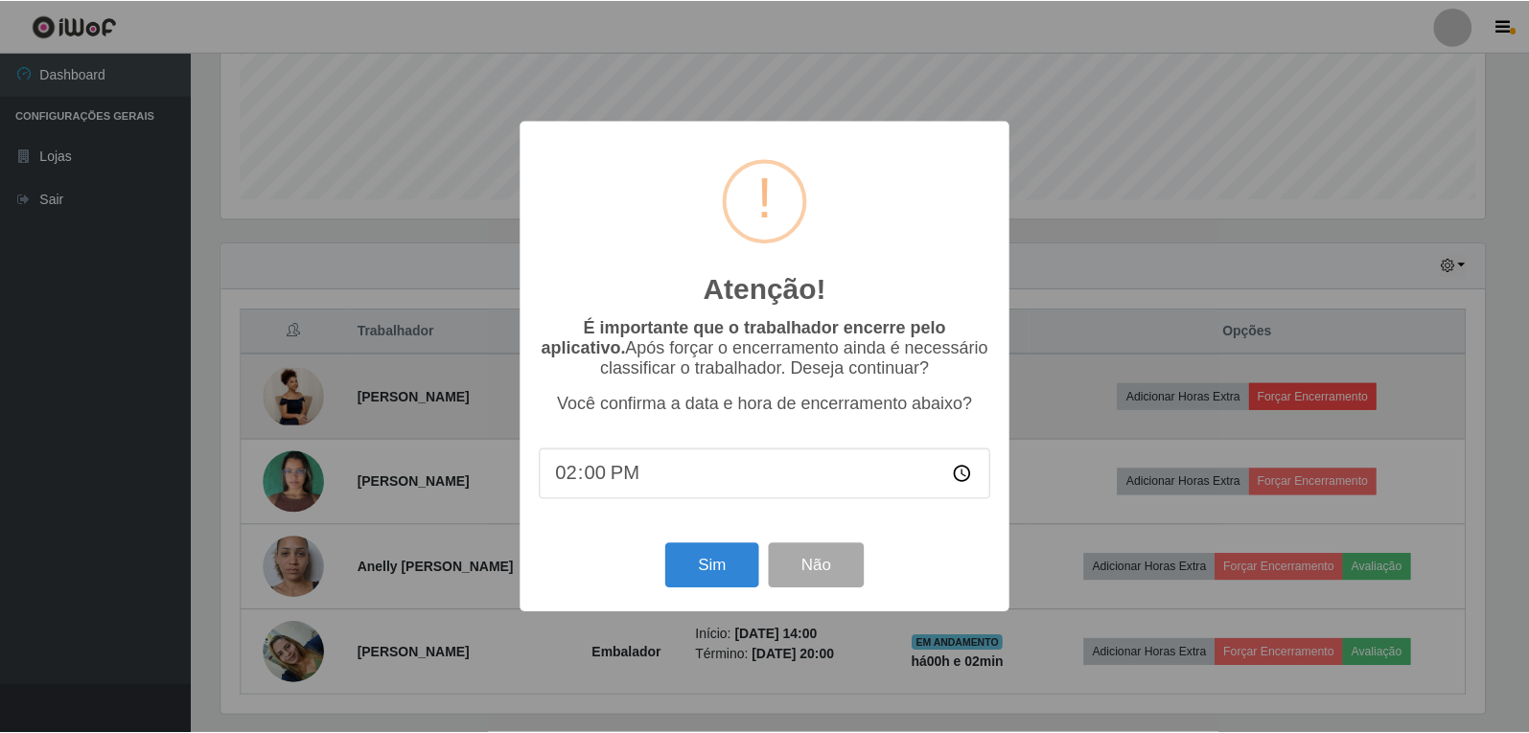
scroll to position [398, 1268]
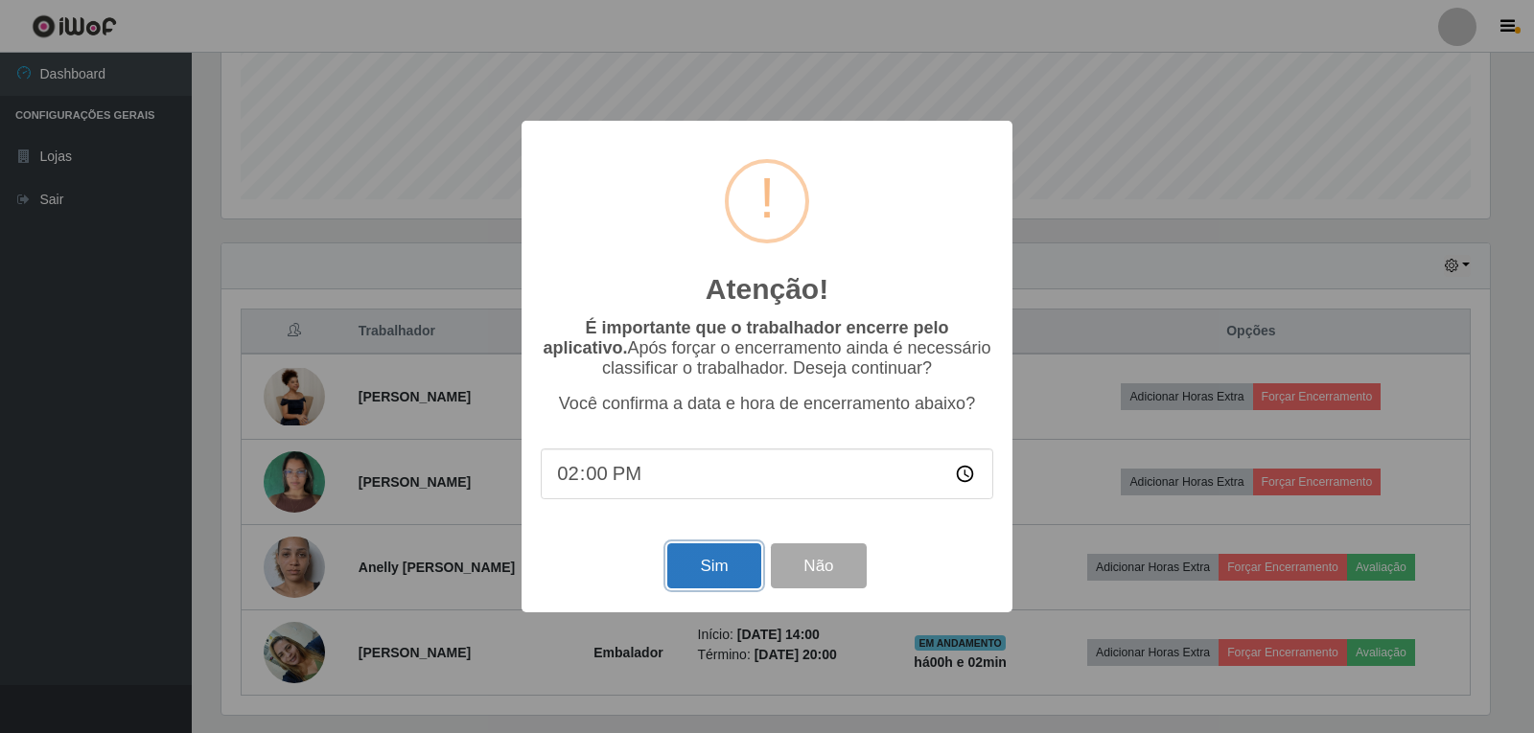
click at [708, 567] on button "Sim" at bounding box center [713, 566] width 93 height 45
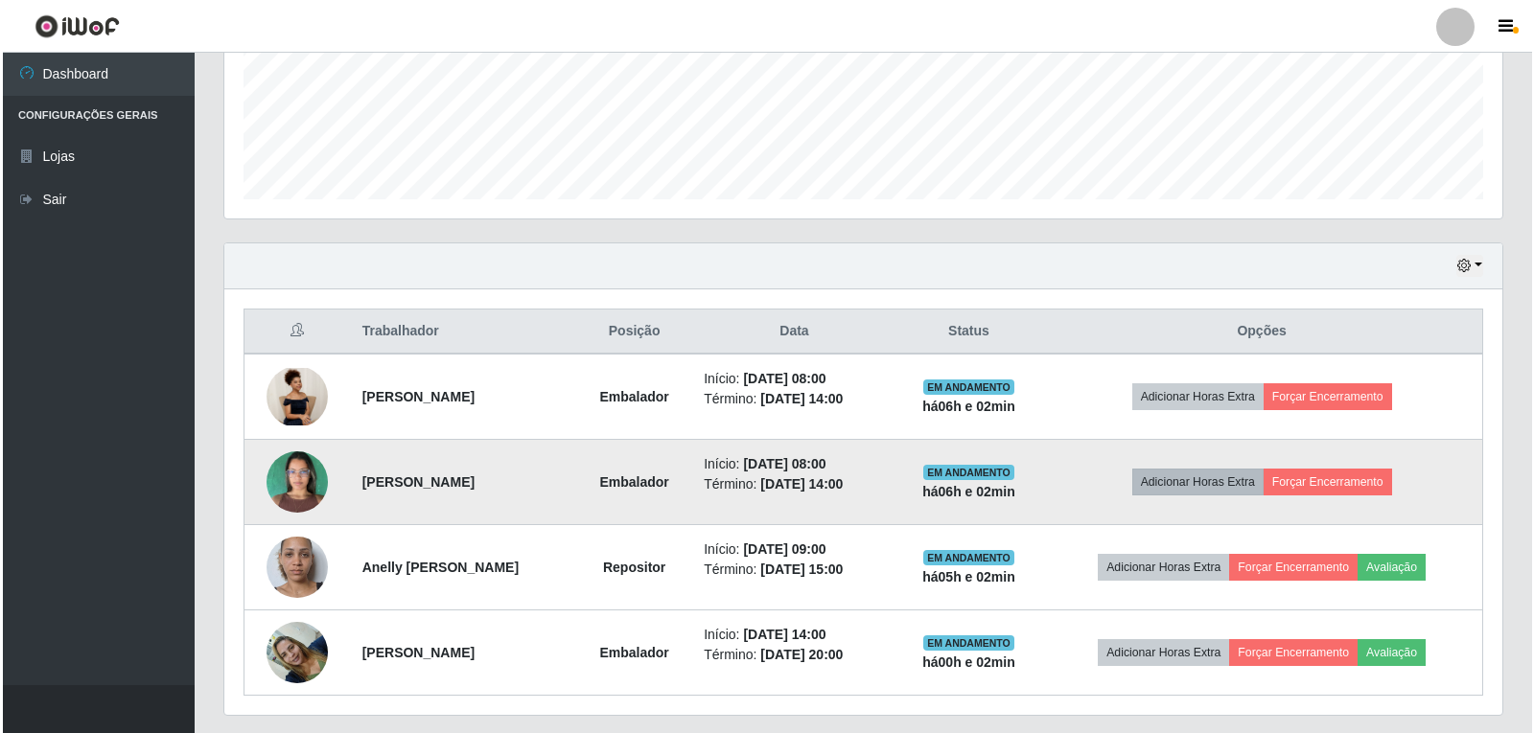
scroll to position [198, 0]
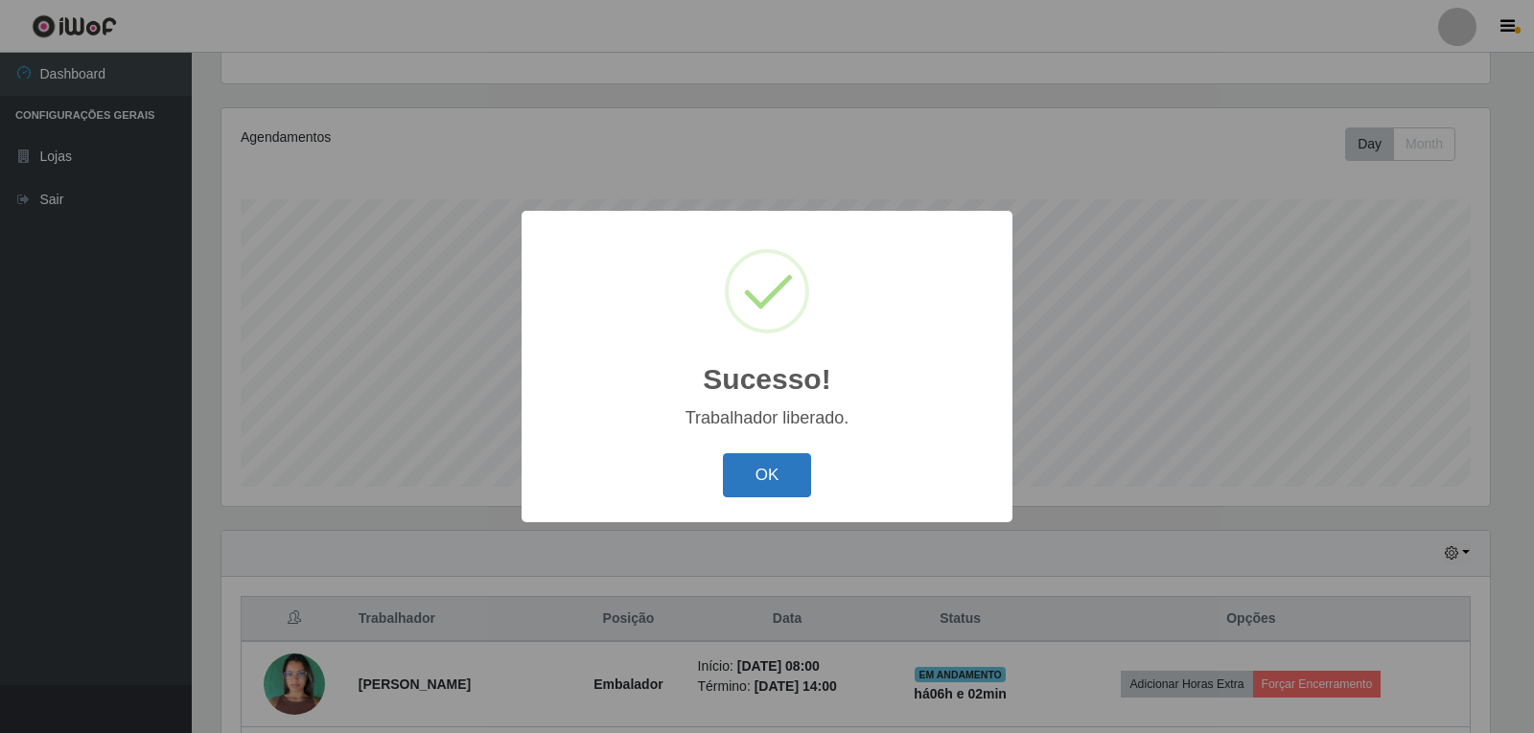
click at [778, 463] on button "OK" at bounding box center [767, 475] width 89 height 45
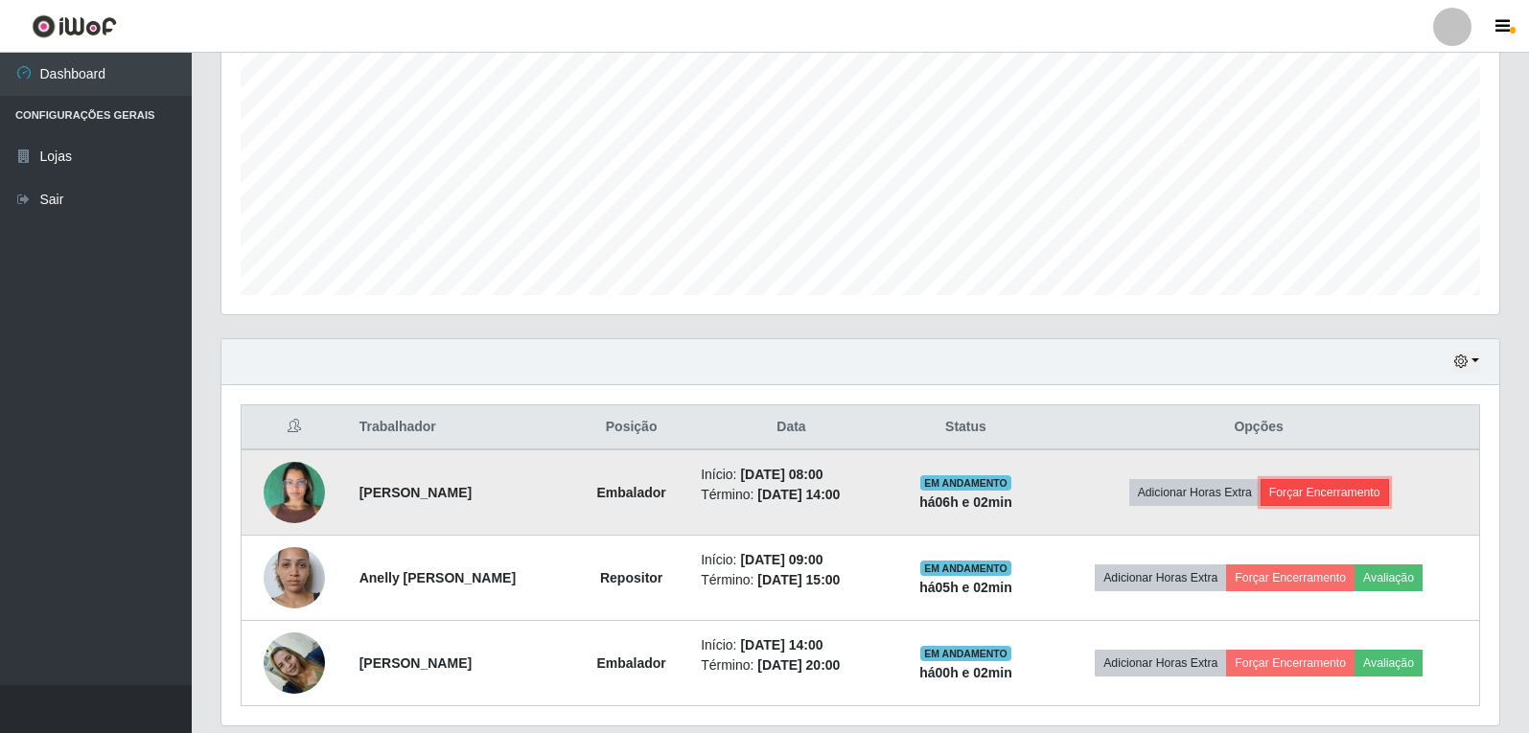
click at [1343, 496] on button "Forçar Encerramento" at bounding box center [1325, 492] width 128 height 27
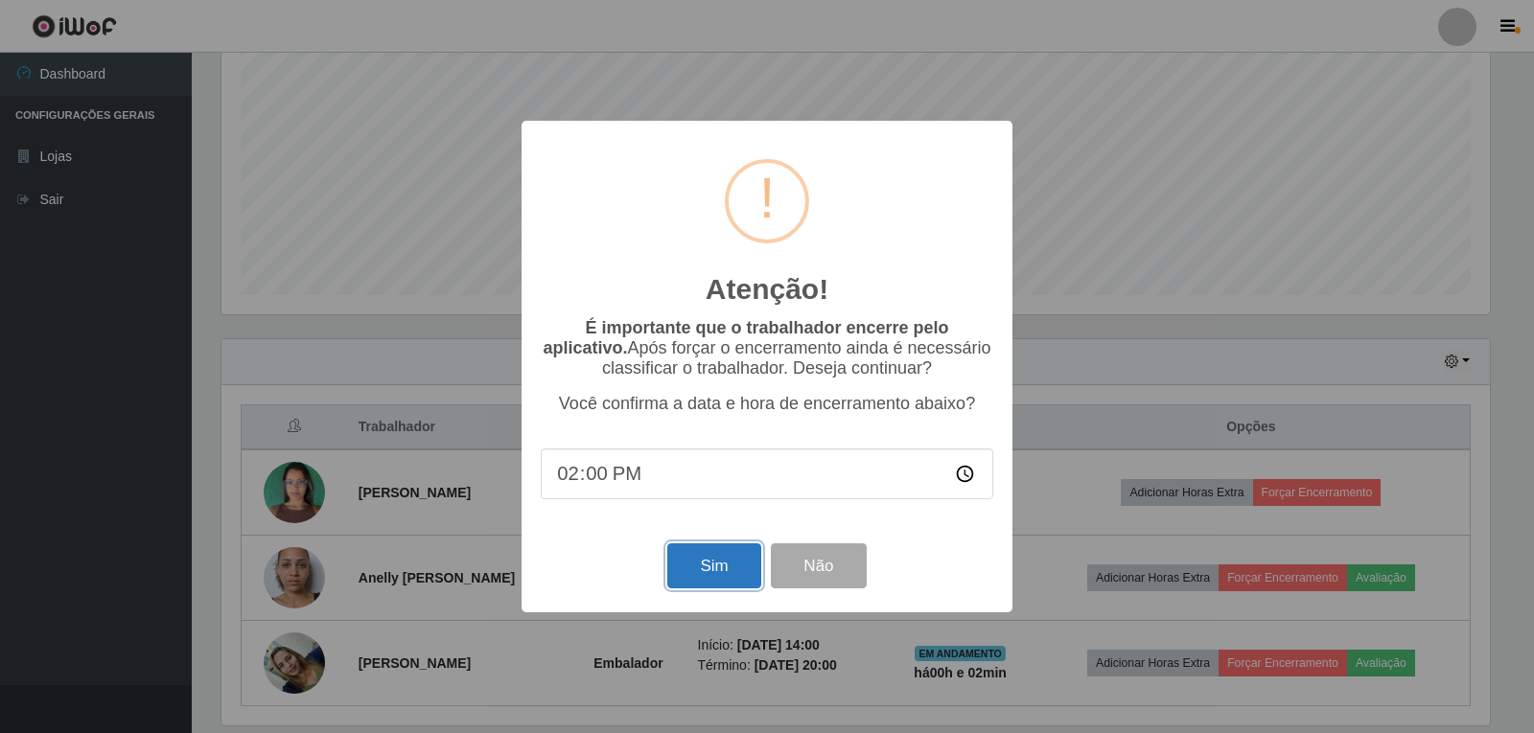
click at [712, 576] on button "Sim" at bounding box center [713, 566] width 93 height 45
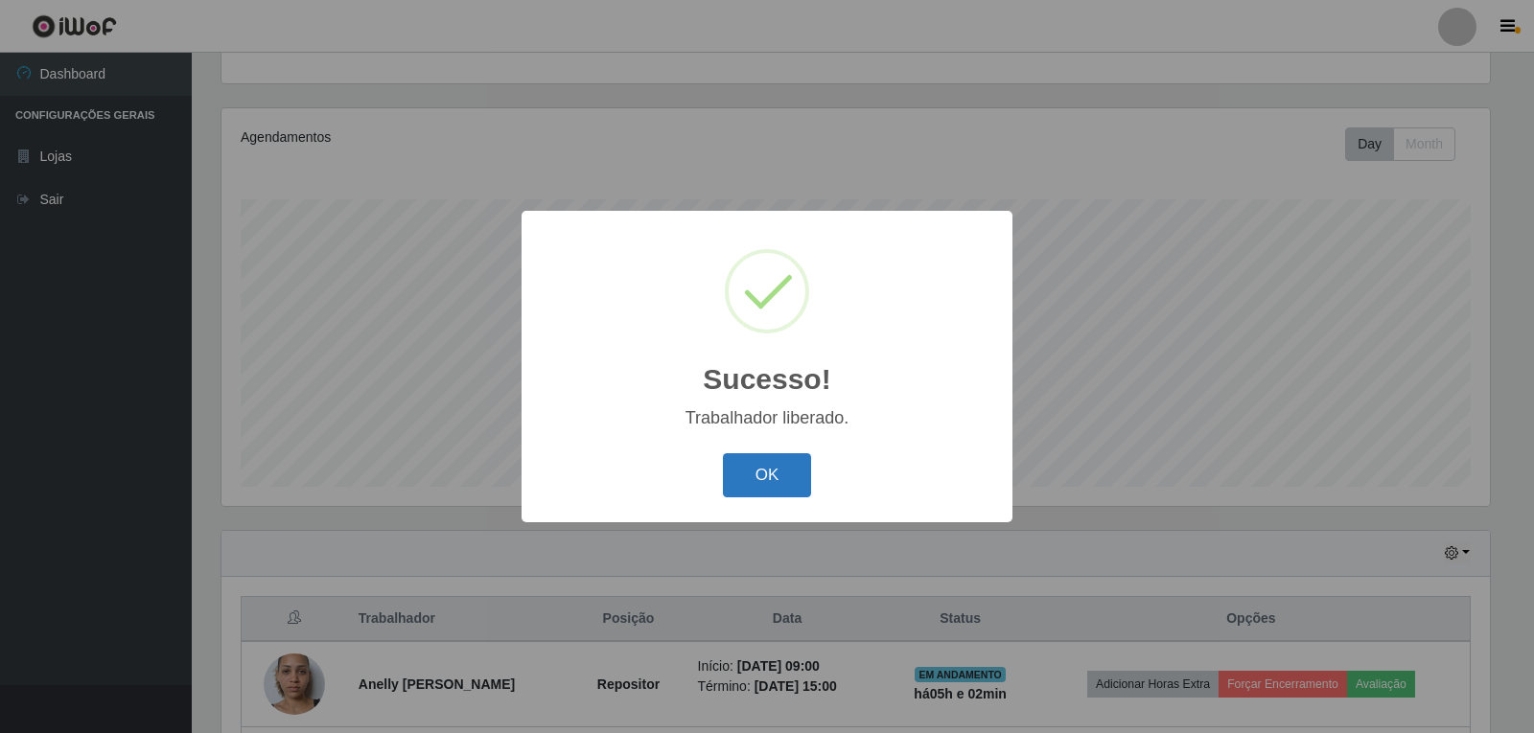
click at [791, 471] on button "OK" at bounding box center [767, 475] width 89 height 45
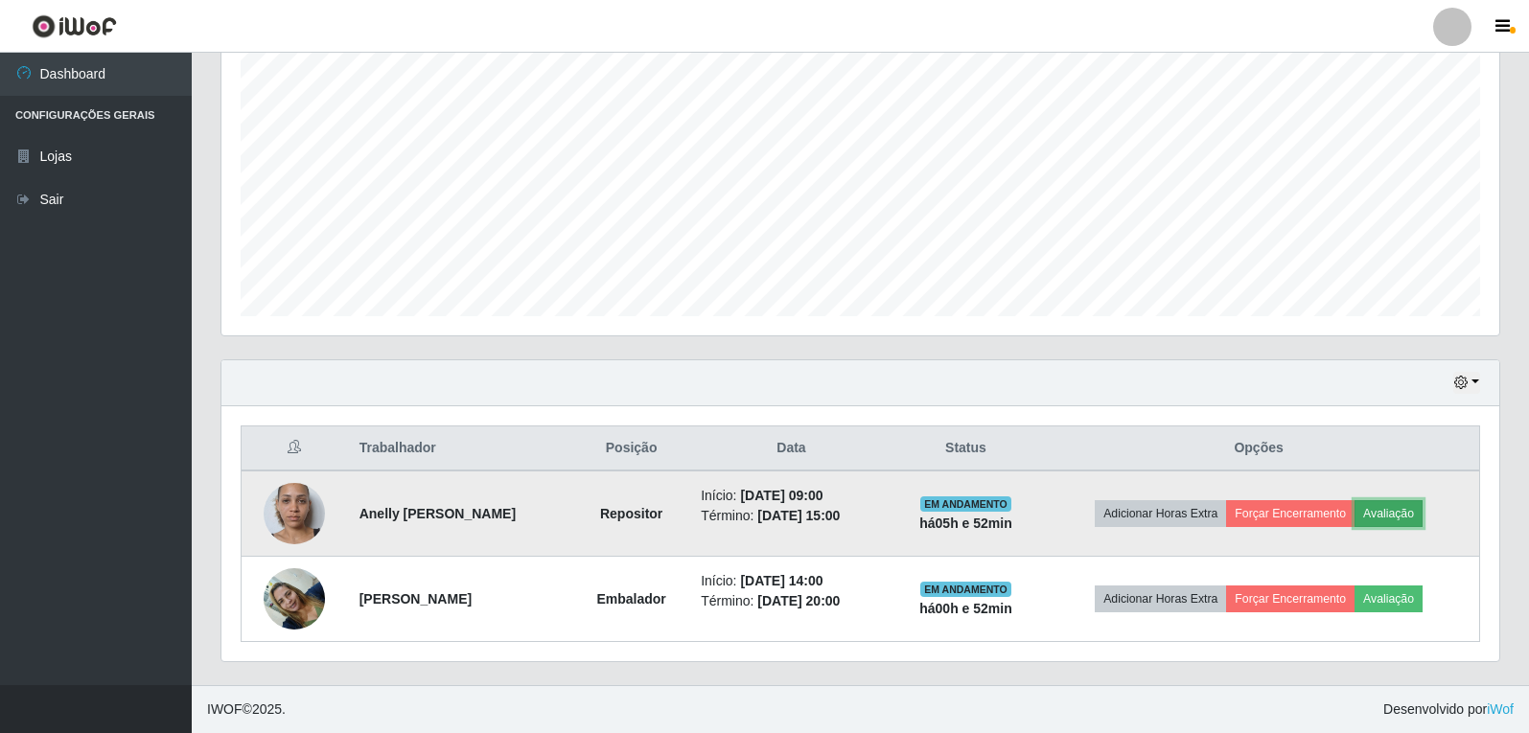
click at [1417, 520] on button "Avaliação" at bounding box center [1389, 513] width 68 height 27
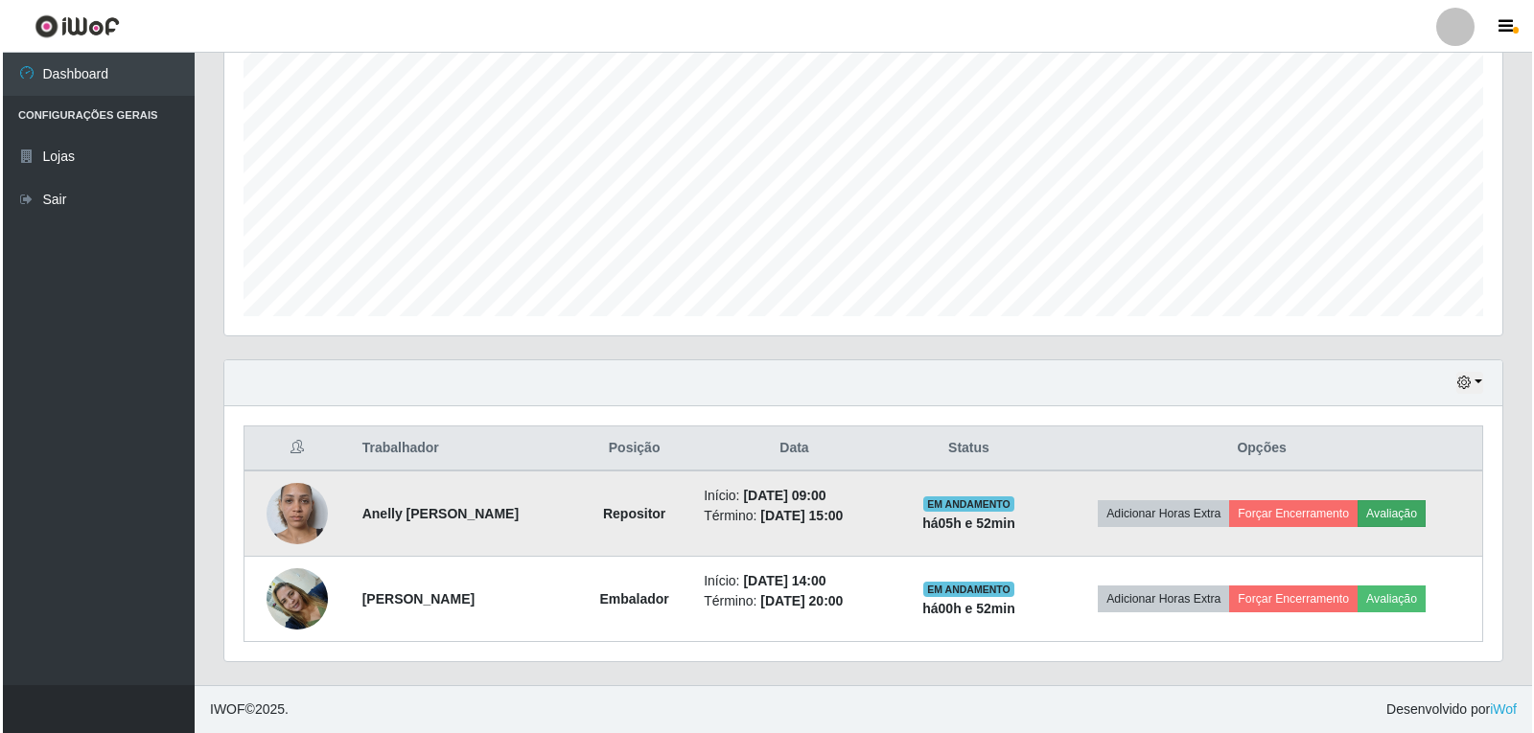
scroll to position [398, 1268]
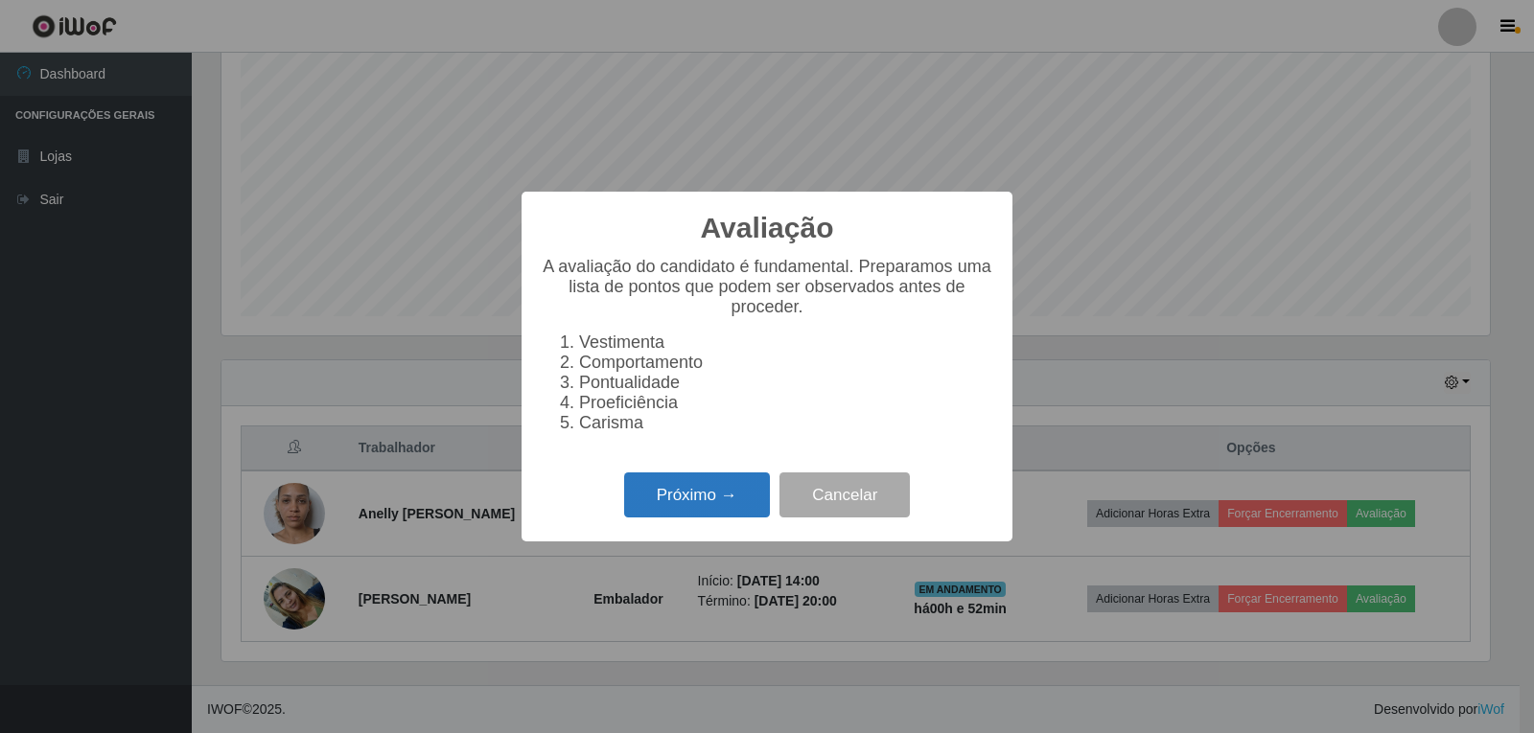
click at [709, 495] on button "Próximo →" at bounding box center [697, 495] width 146 height 45
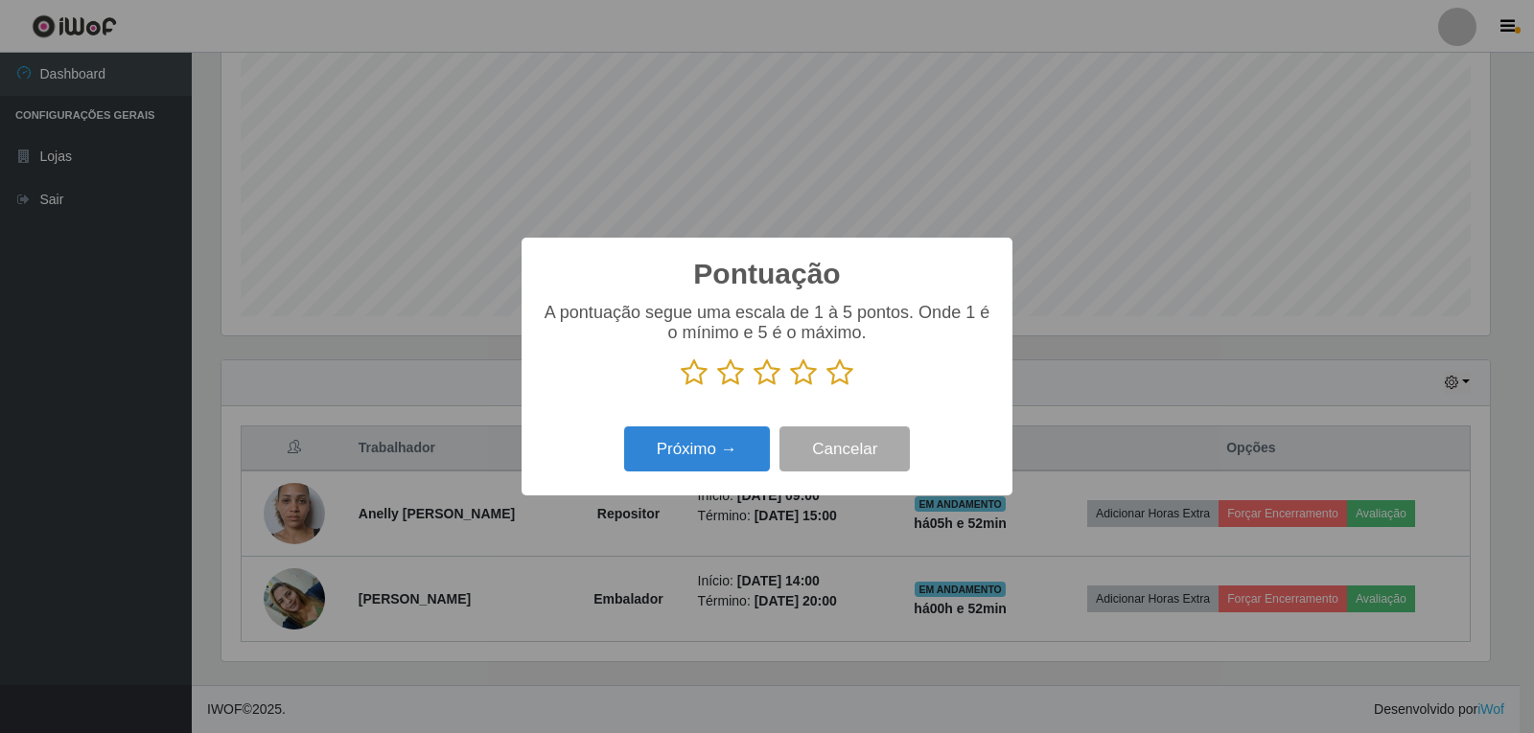
click at [836, 381] on icon at bounding box center [839, 373] width 27 height 29
click at [826, 387] on input "radio" at bounding box center [826, 387] width 0 height 0
click at [718, 450] on button "Próximo →" at bounding box center [697, 449] width 146 height 45
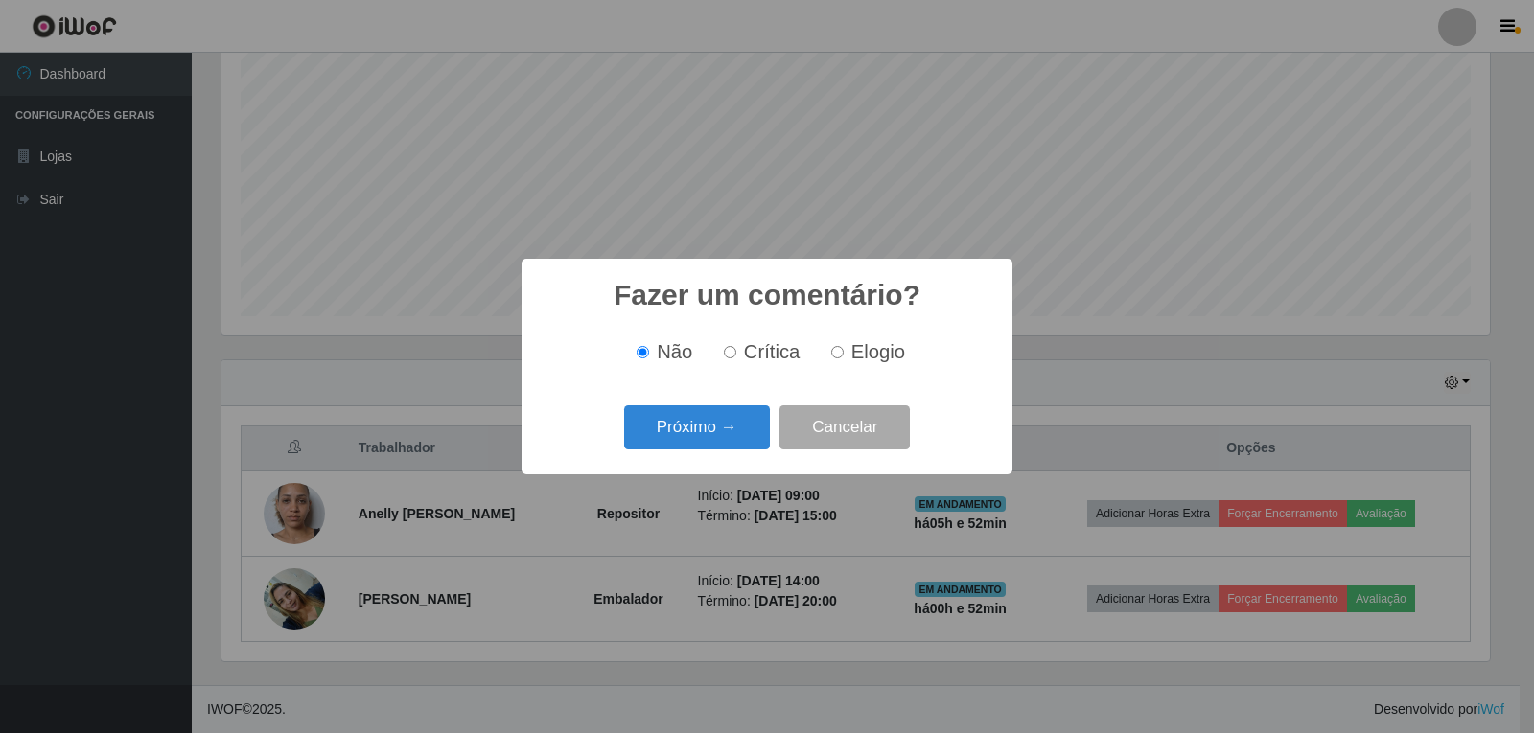
click at [844, 348] on label "Elogio" at bounding box center [864, 352] width 81 height 22
click at [844, 348] on input "Elogio" at bounding box center [837, 352] width 12 height 12
radio input "true"
click at [708, 435] on button "Próximo →" at bounding box center [697, 428] width 146 height 45
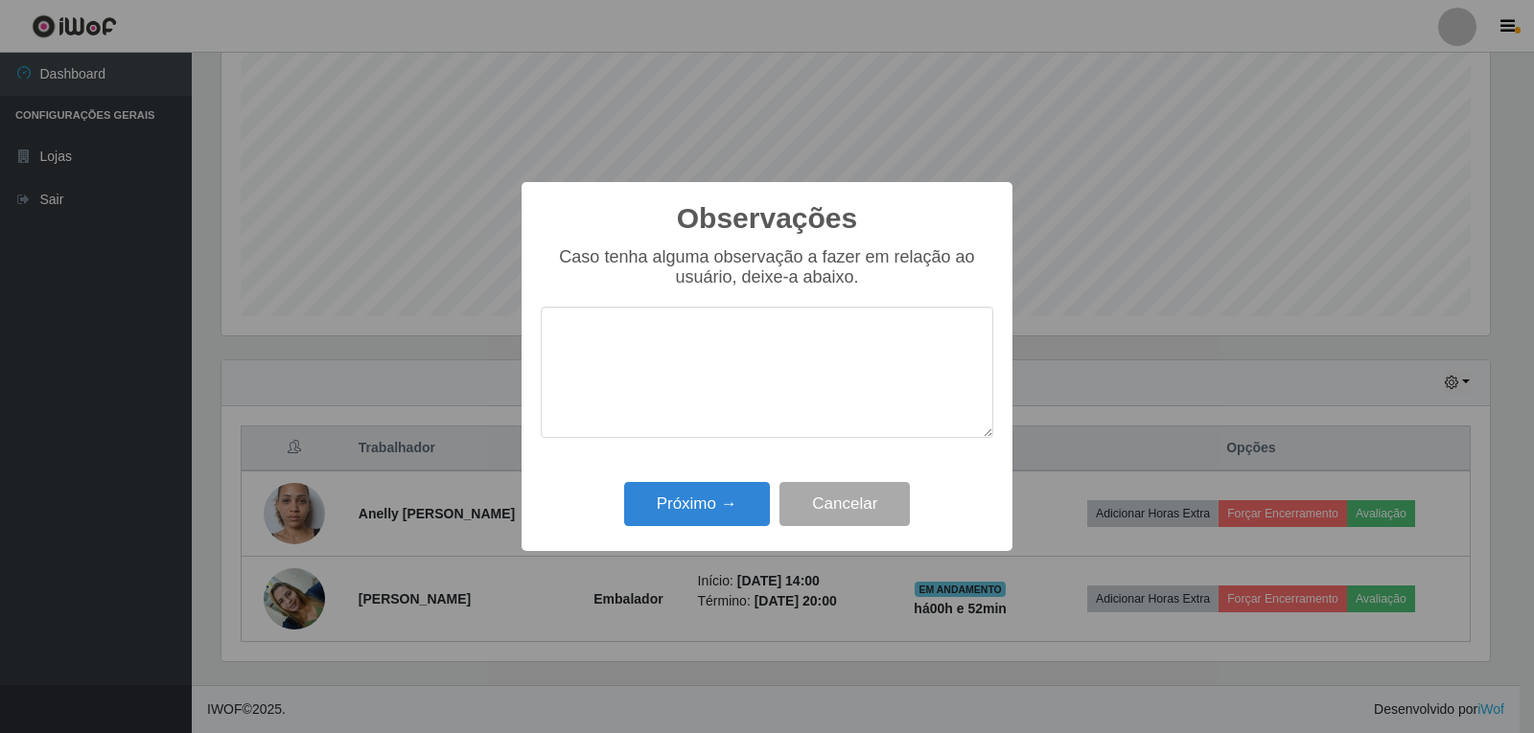
click at [674, 366] on textarea at bounding box center [767, 372] width 453 height 131
type textarea "proativo"
click at [752, 507] on button "Próximo →" at bounding box center [697, 504] width 146 height 45
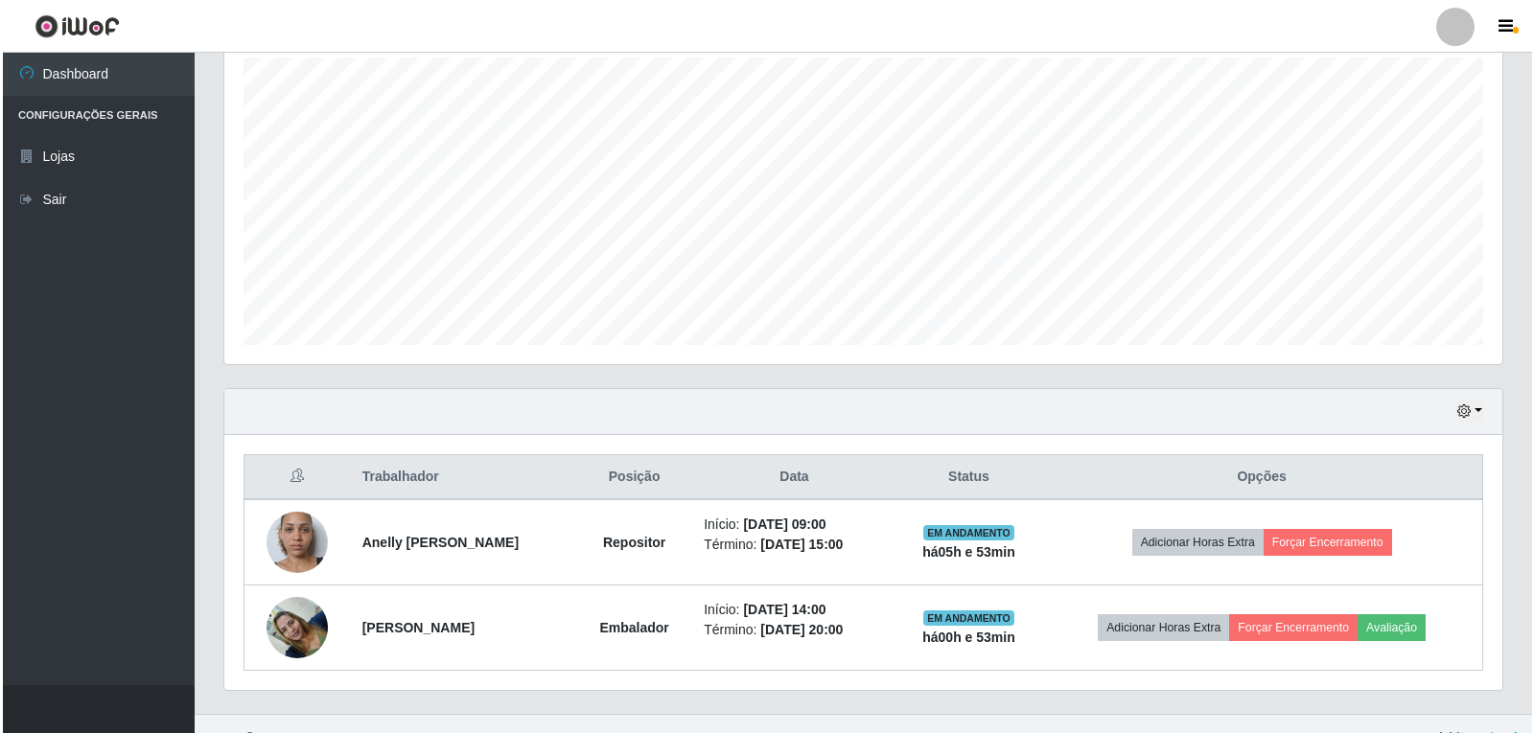
scroll to position [369, 0]
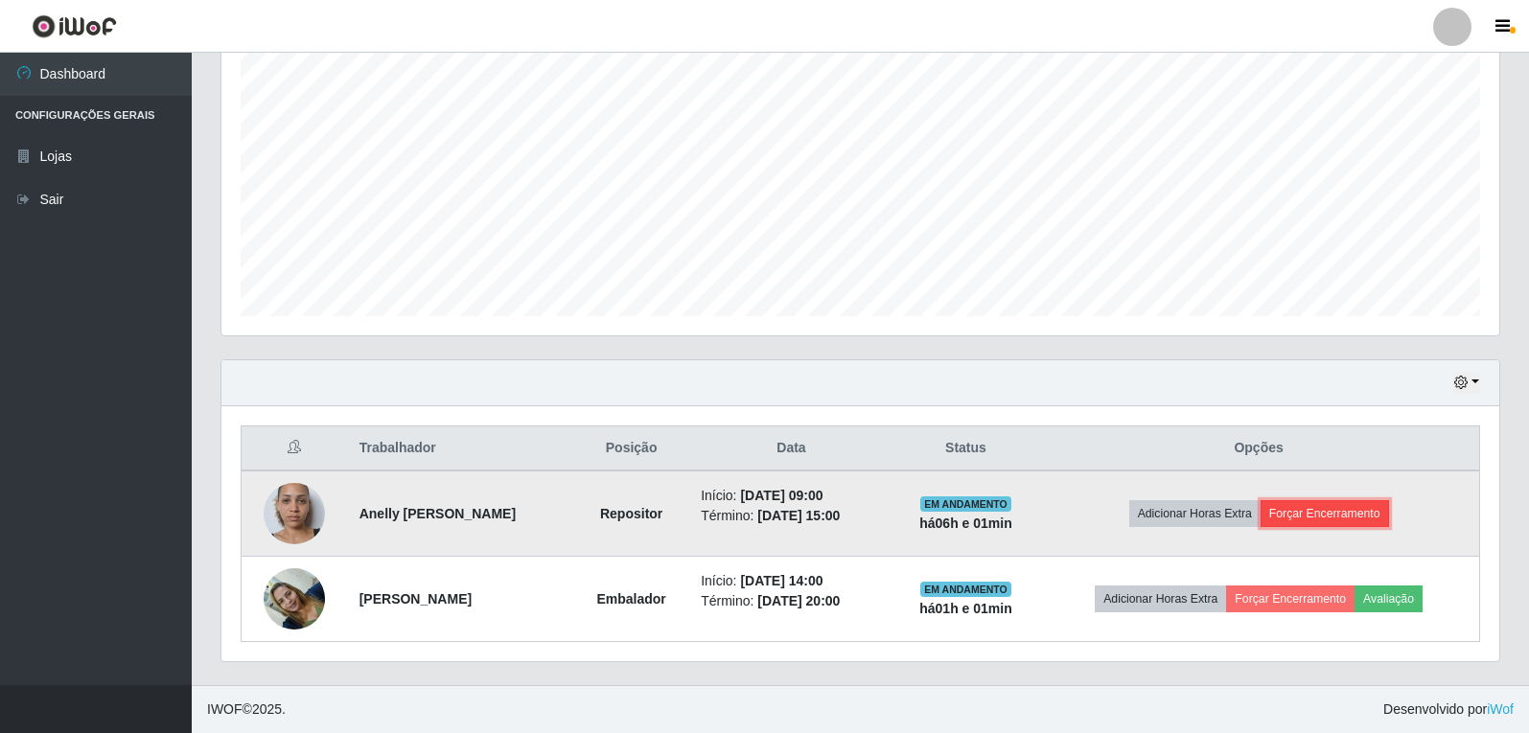
click at [1319, 524] on button "Forçar Encerramento" at bounding box center [1325, 513] width 128 height 27
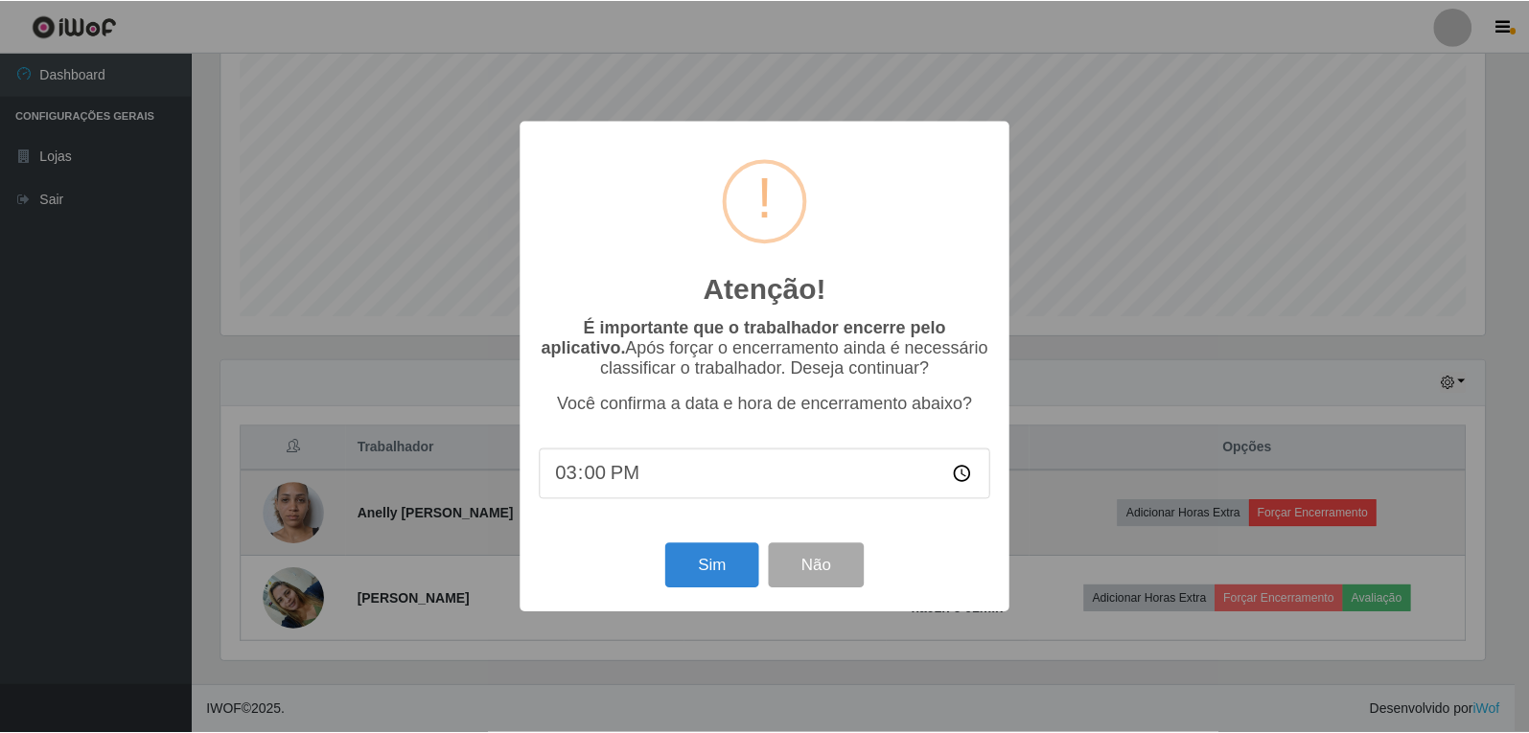
scroll to position [398, 1268]
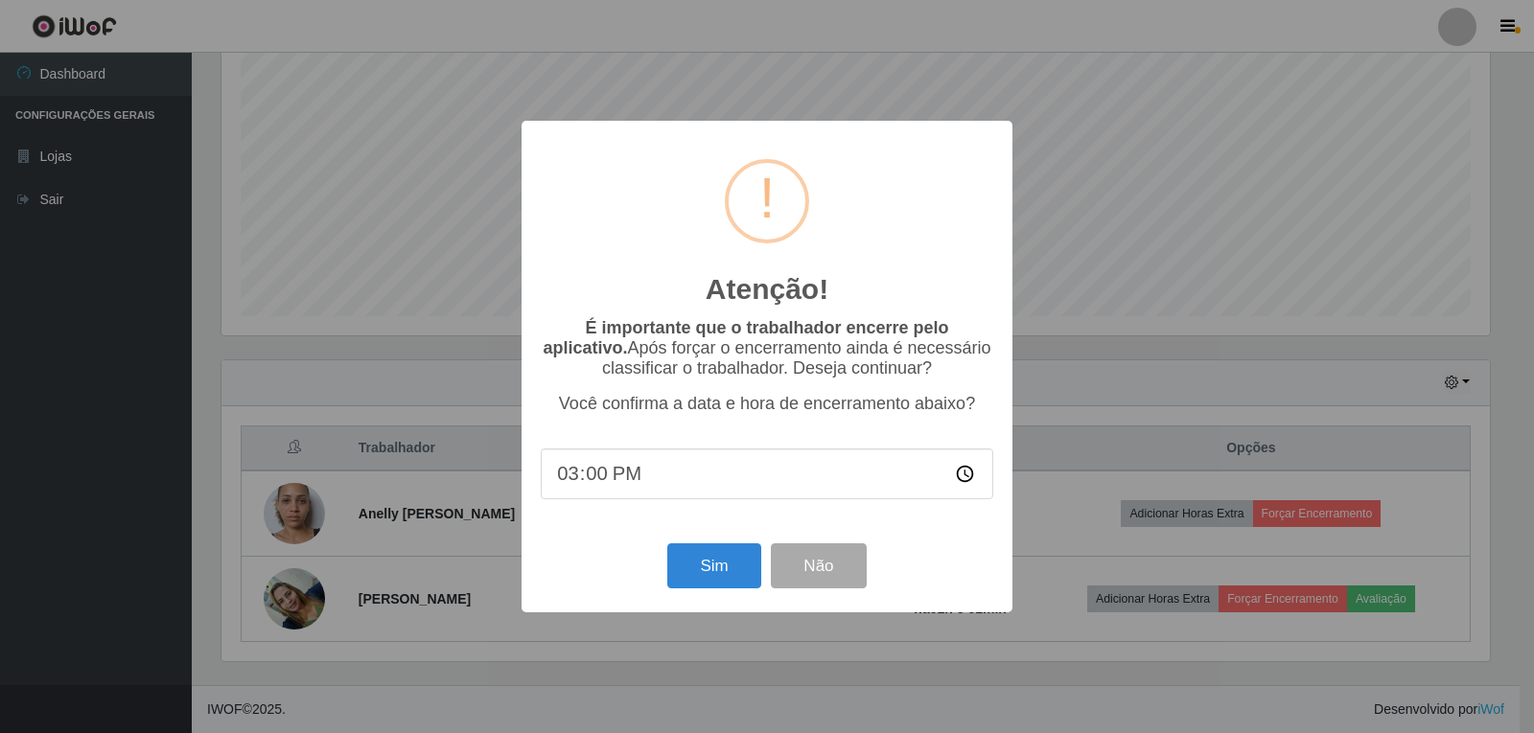
click at [613, 484] on input "15:00" at bounding box center [767, 474] width 453 height 51
click at [597, 483] on input "15:00" at bounding box center [767, 474] width 453 height 51
type input "15:01"
click at [741, 567] on button "Sim" at bounding box center [713, 566] width 93 height 45
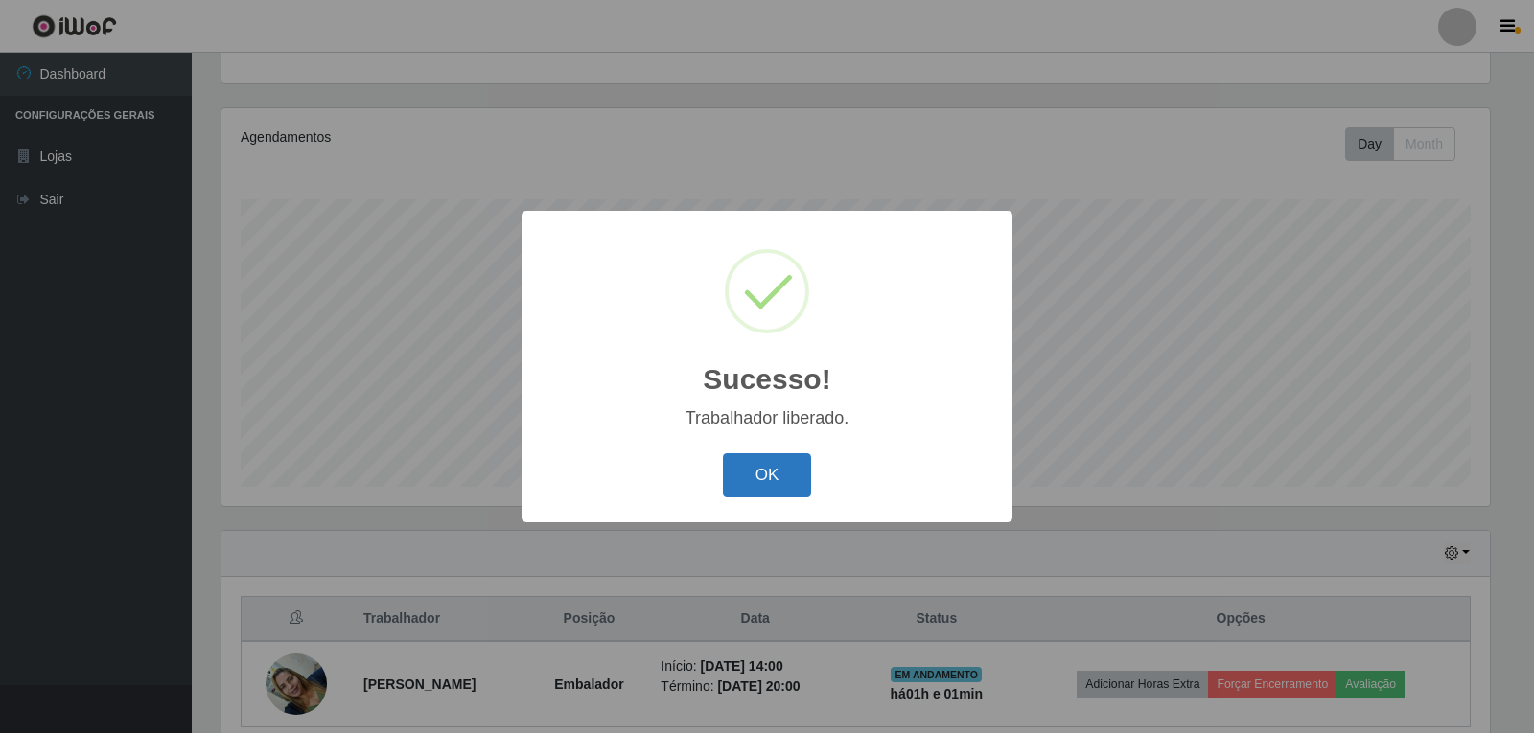
click at [751, 495] on button "OK" at bounding box center [767, 475] width 89 height 45
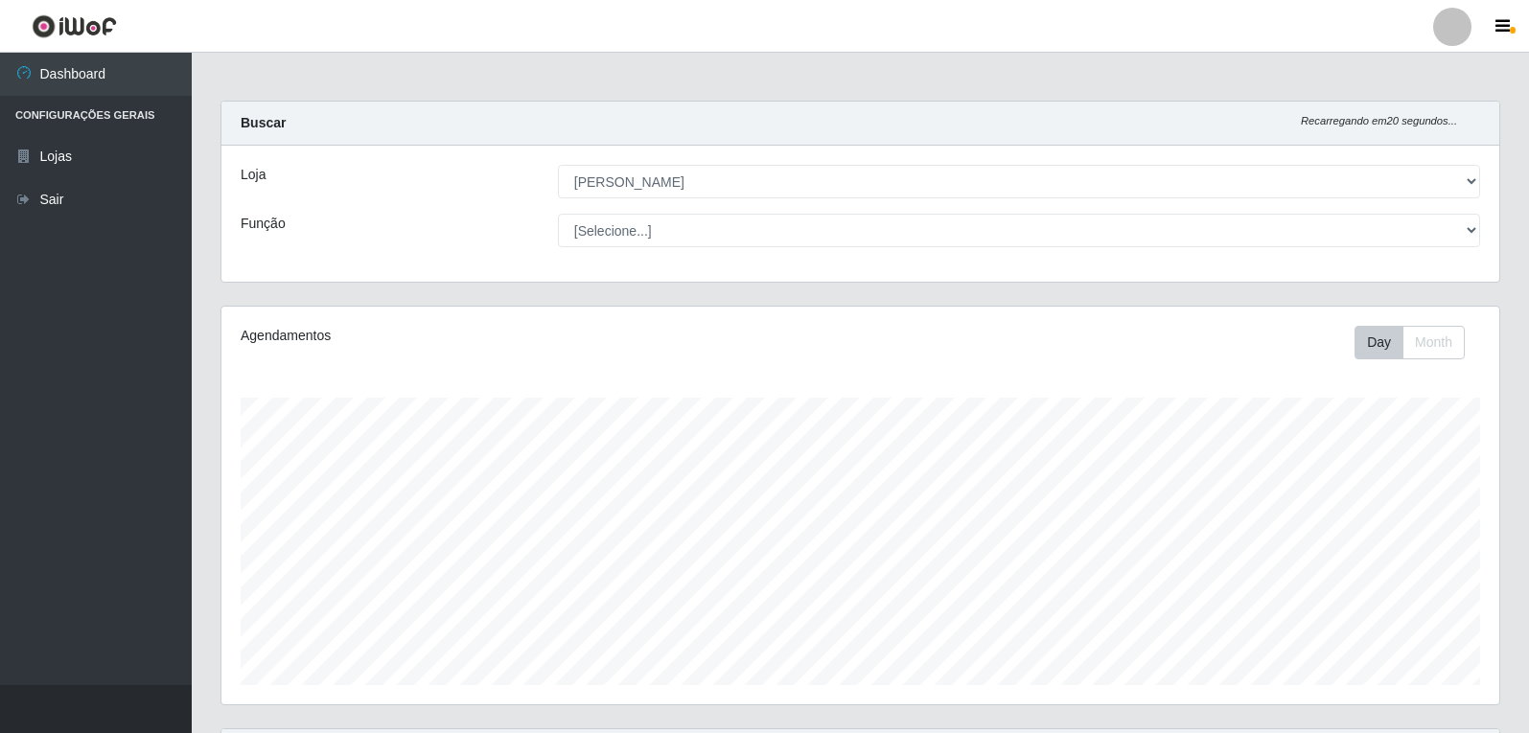
scroll to position [284, 0]
